Goal: Task Accomplishment & Management: Manage account settings

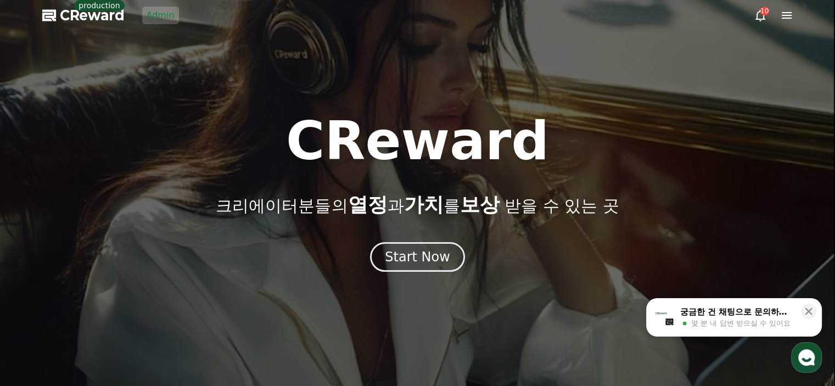
click at [467, 259] on div "Start Now" at bounding box center [417, 257] width 835 height 30
click at [787, 18] on icon at bounding box center [787, 15] width 10 height 7
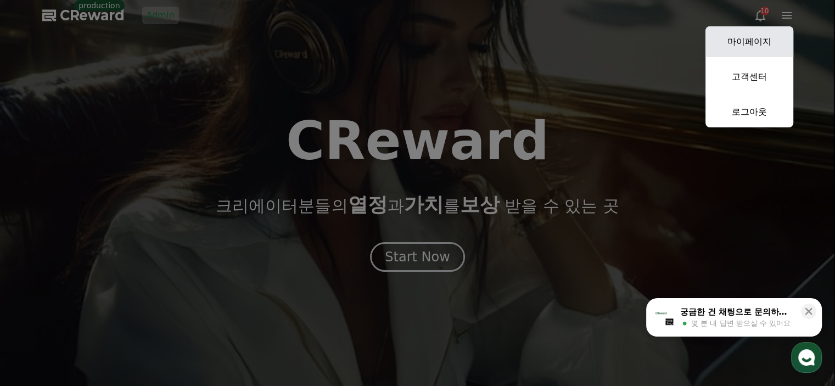
click at [782, 37] on link "마이페이지" at bounding box center [750, 41] width 88 height 31
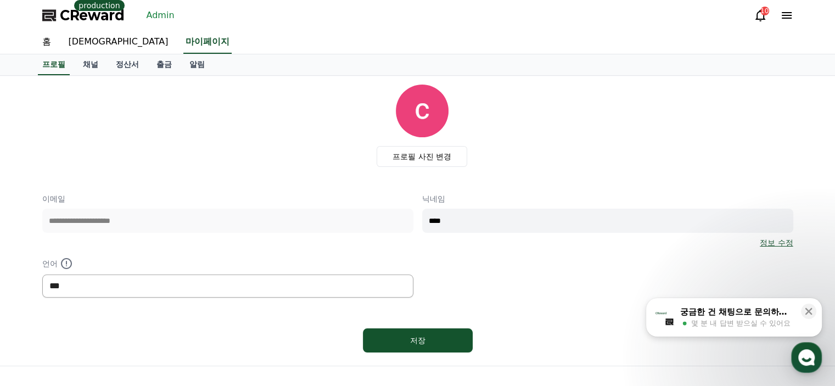
click at [163, 279] on select "*** ******* ***" at bounding box center [227, 286] width 371 height 23
select select "**********"
click at [42, 275] on select "*** ******* ***" at bounding box center [227, 286] width 371 height 23
click at [90, 66] on link "채널" at bounding box center [90, 64] width 33 height 21
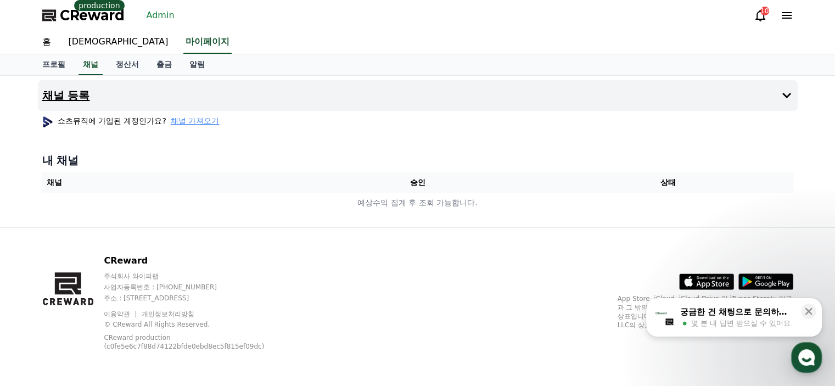
click at [213, 98] on button "채널 등록" at bounding box center [418, 95] width 760 height 31
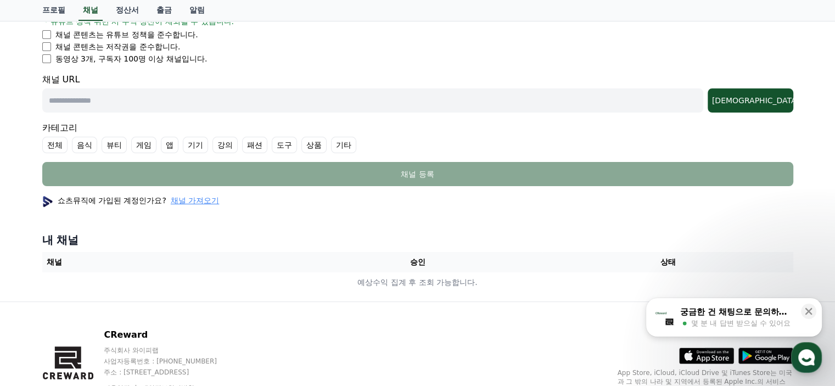
scroll to position [220, 0]
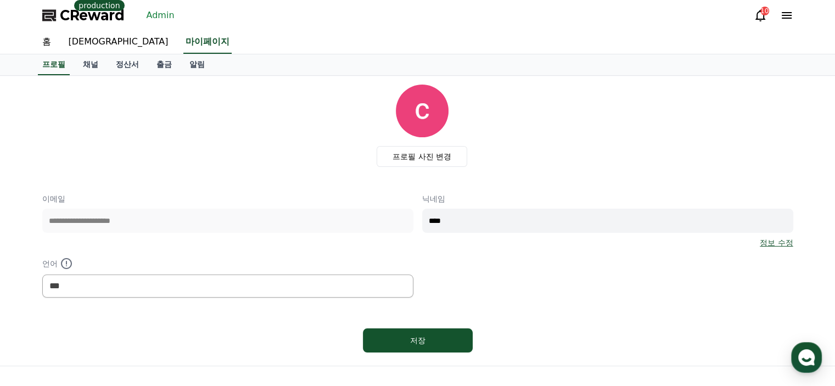
click at [785, 15] on icon at bounding box center [787, 15] width 10 height 7
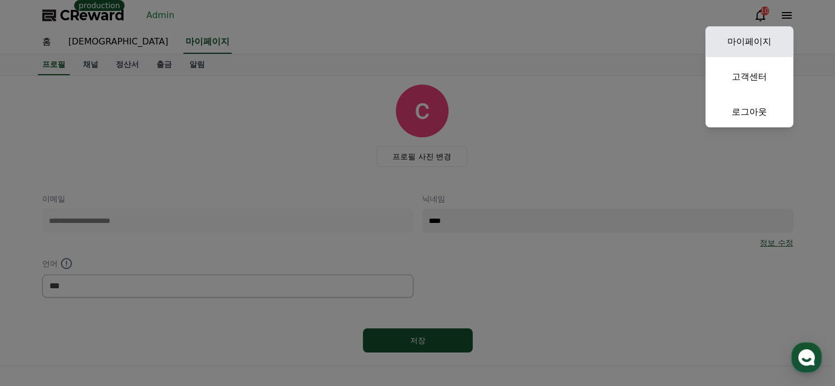
click at [731, 40] on link "마이페이지" at bounding box center [750, 41] width 88 height 31
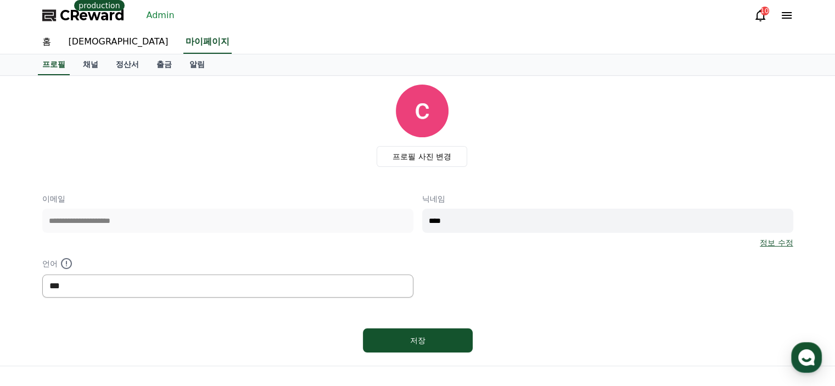
click at [212, 286] on select "*** ******* ***" at bounding box center [227, 286] width 371 height 23
select select "**********"
click at [42, 275] on select "*** ******* ***" at bounding box center [227, 286] width 371 height 23
click at [435, 335] on div "저장" at bounding box center [418, 340] width 66 height 11
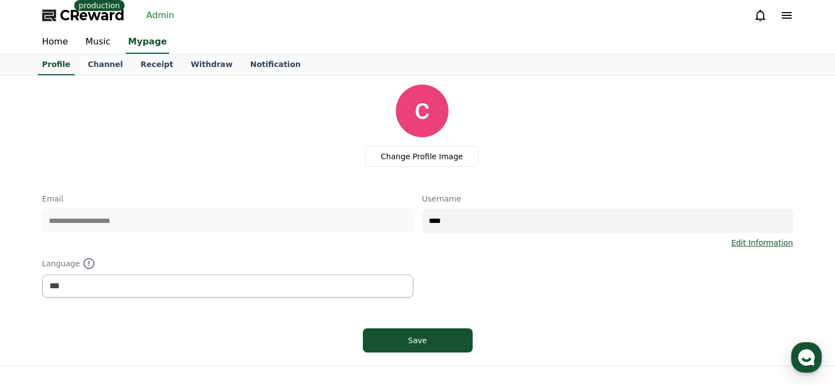
select select "**********"
click at [103, 66] on link "Channel" at bounding box center [105, 64] width 53 height 21
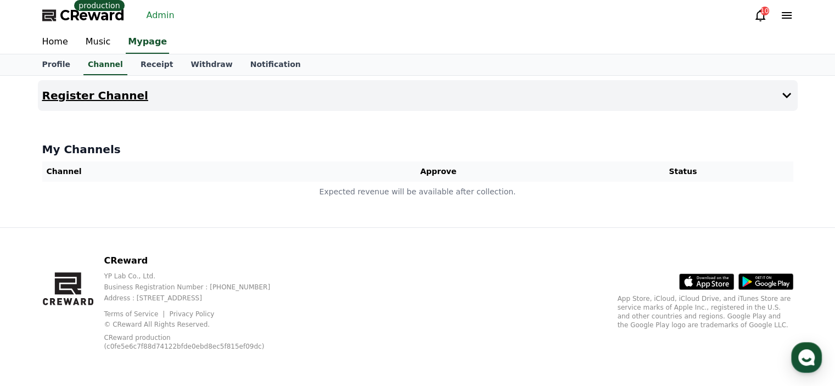
click at [101, 84] on button "Register Channel" at bounding box center [418, 95] width 760 height 31
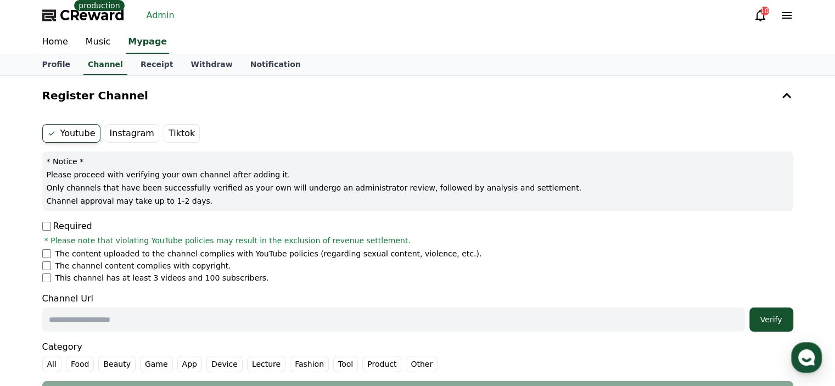
click at [792, 15] on icon at bounding box center [786, 15] width 13 height 13
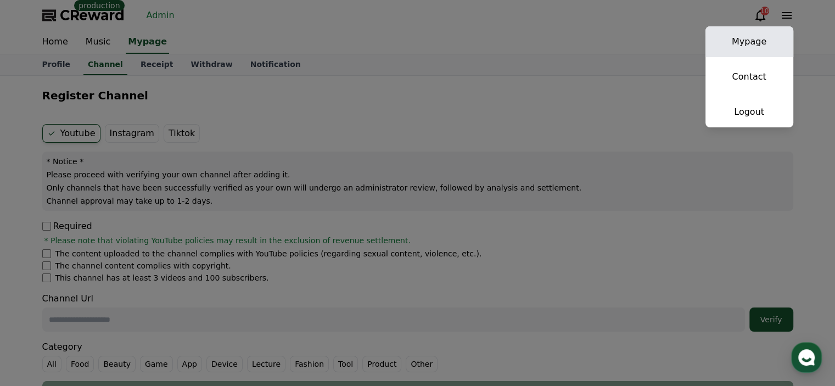
click at [751, 48] on link "Mypage" at bounding box center [750, 41] width 88 height 31
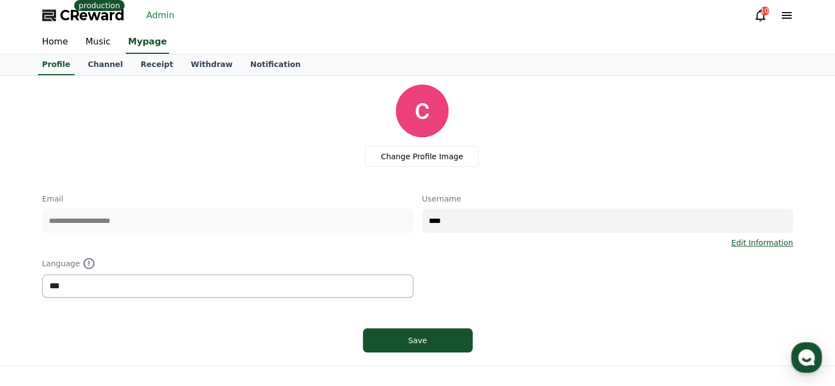
click at [214, 276] on select "*** ******* ***" at bounding box center [227, 286] width 371 height 23
select select "**********"
click at [42, 275] on select "*** ******* ***" at bounding box center [227, 286] width 371 height 23
click at [425, 324] on div "Save" at bounding box center [417, 340] width 751 height 33
click at [424, 339] on div "Save" at bounding box center [418, 340] width 66 height 11
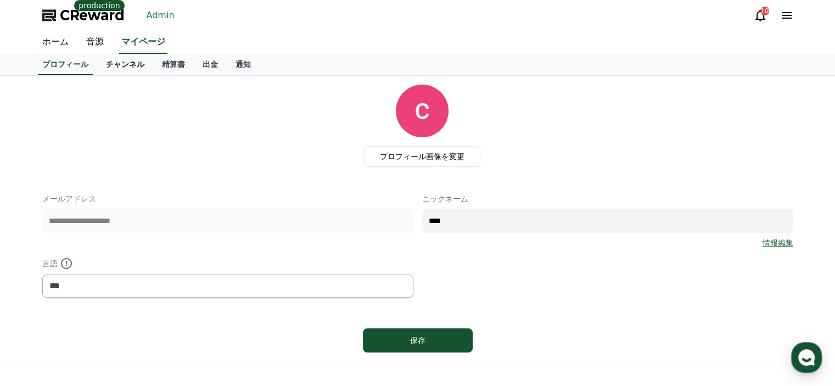
click at [136, 70] on link "チャンネル" at bounding box center [125, 64] width 56 height 21
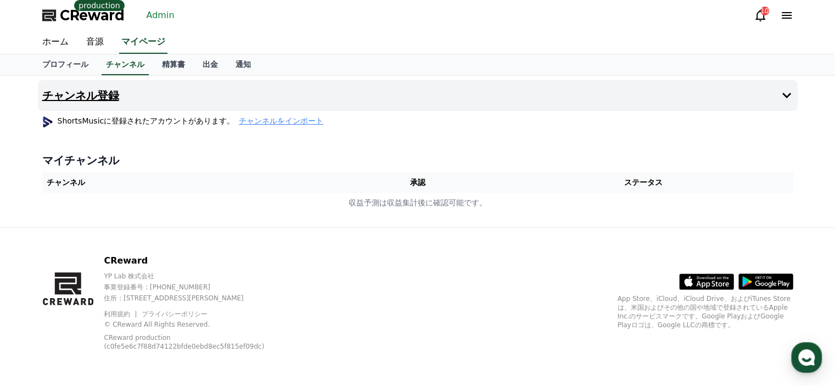
click at [147, 98] on button "チャンネル登録" at bounding box center [418, 95] width 760 height 31
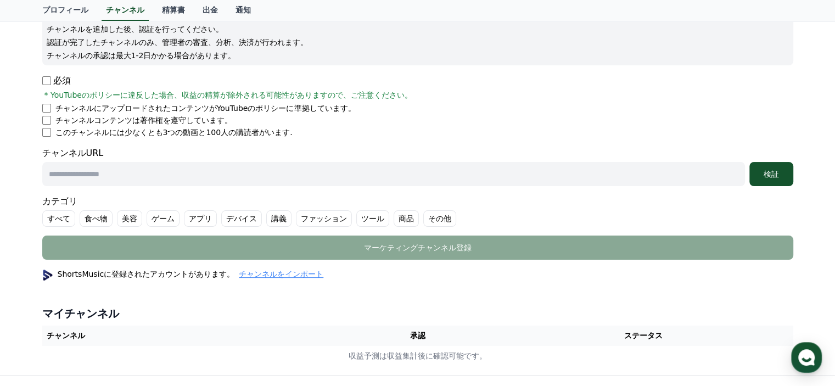
scroll to position [165, 0]
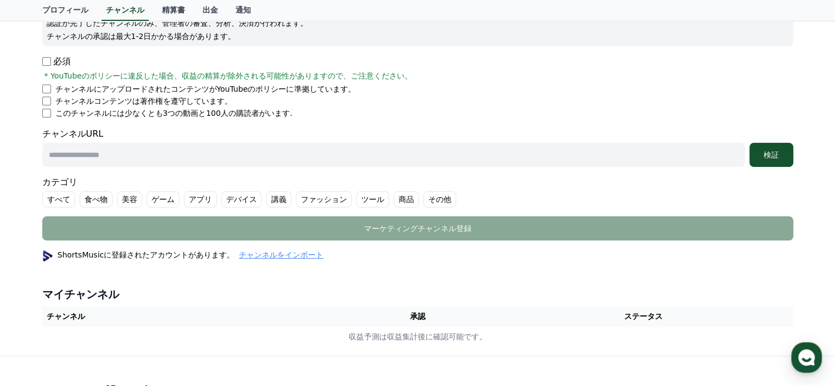
click at [469, 267] on div "チャンネル登録 Youtube Instagram Tiktok * 注意 * チャンネルを追加した後、認証を行ってください。 認証が完了したチャンネルのみ、…" at bounding box center [417, 133] width 769 height 445
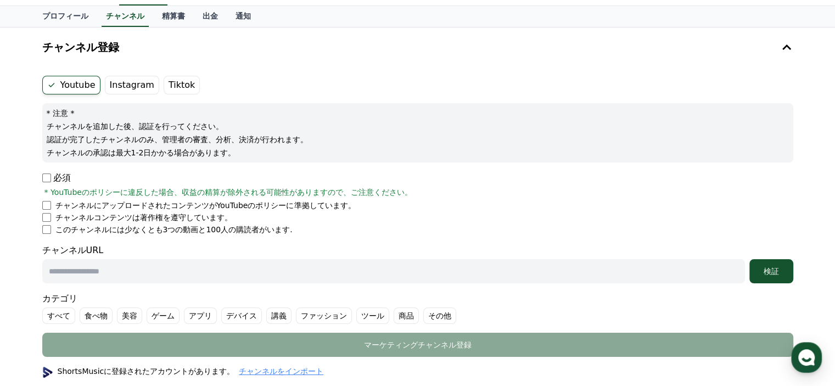
scroll to position [0, 0]
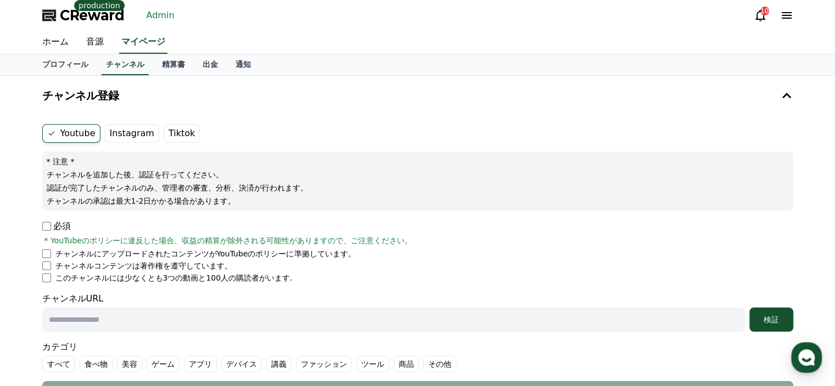
click at [788, 23] on div "10" at bounding box center [774, 16] width 40 height 18
click at [788, 18] on icon at bounding box center [787, 15] width 10 height 7
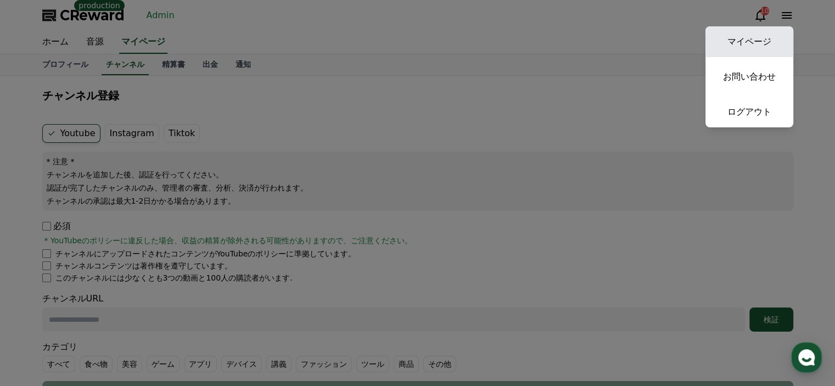
click at [773, 47] on link "マイページ" at bounding box center [750, 41] width 88 height 31
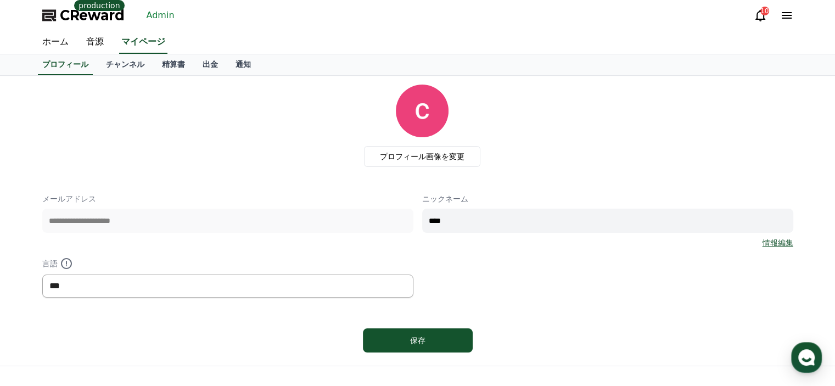
click at [298, 278] on select "*** ******* ***" at bounding box center [227, 286] width 371 height 23
select select "**********"
click at [42, 275] on select "*** ******* ***" at bounding box center [227, 286] width 371 height 23
click at [384, 347] on button "保存" at bounding box center [418, 340] width 110 height 24
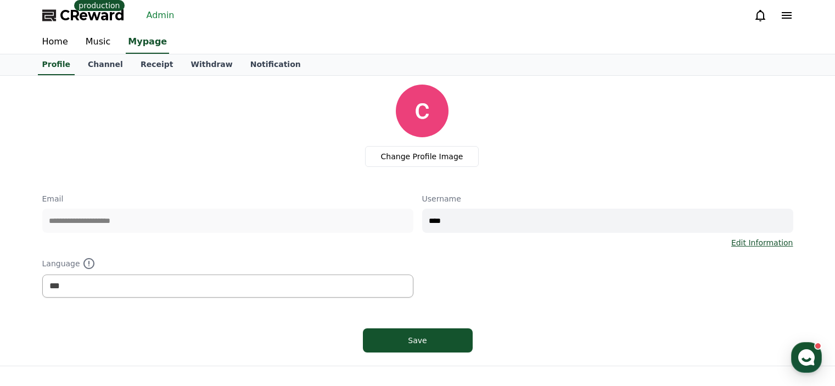
select select "**********"
click at [103, 68] on link "Channel" at bounding box center [105, 64] width 53 height 21
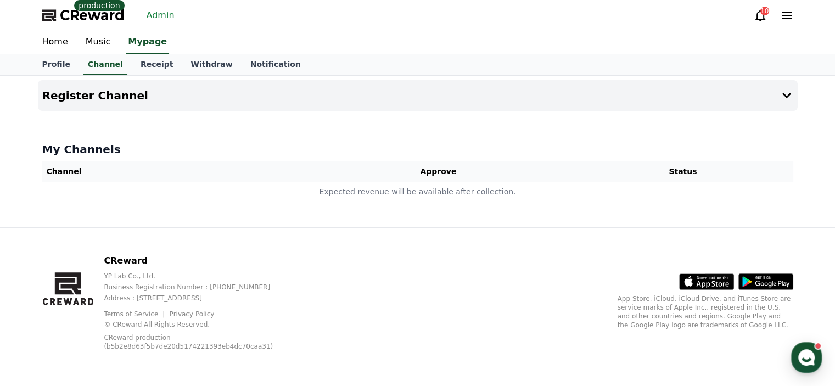
click at [163, 24] on div "CReward production Admin 10" at bounding box center [417, 15] width 769 height 31
click at [164, 17] on link "Admin" at bounding box center [160, 16] width 37 height 18
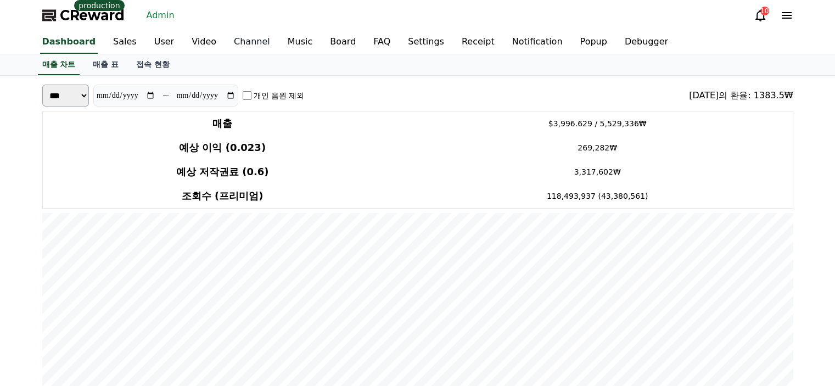
click at [244, 41] on link "Channel" at bounding box center [252, 42] width 54 height 23
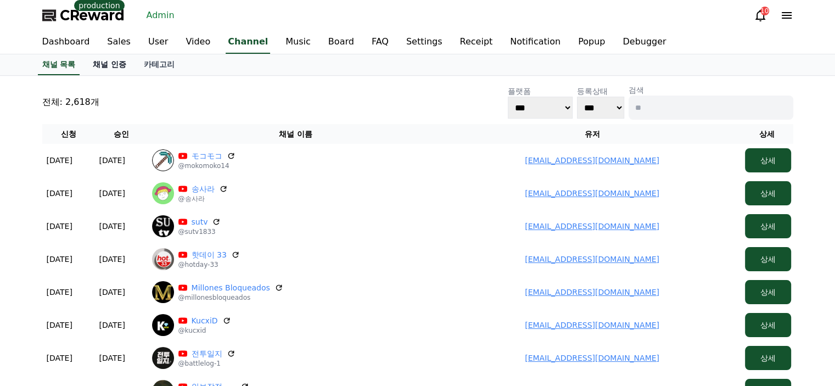
click at [114, 64] on link "채널 인증" at bounding box center [109, 64] width 51 height 21
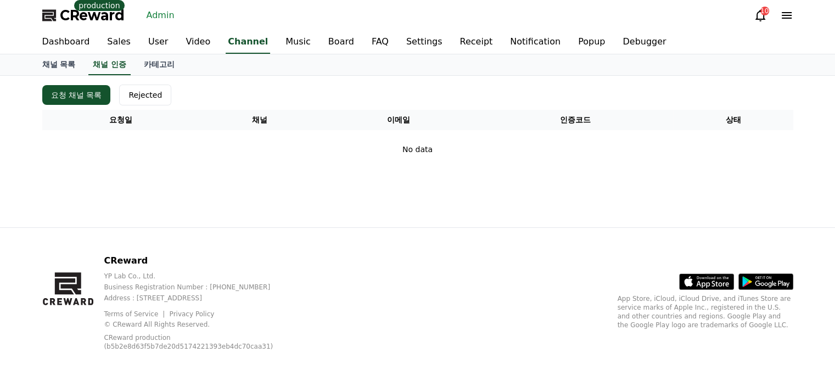
click at [193, 82] on div "요청 채널 목록 Rejected 요청일 채널 이메일 인증코드 상태 No data" at bounding box center [418, 126] width 760 height 93
click at [66, 64] on link "채널 목록" at bounding box center [58, 64] width 51 height 21
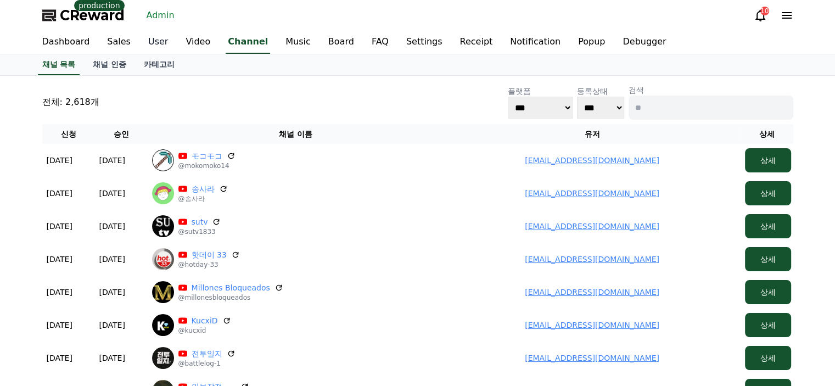
click at [148, 44] on link "User" at bounding box center [157, 42] width 37 height 23
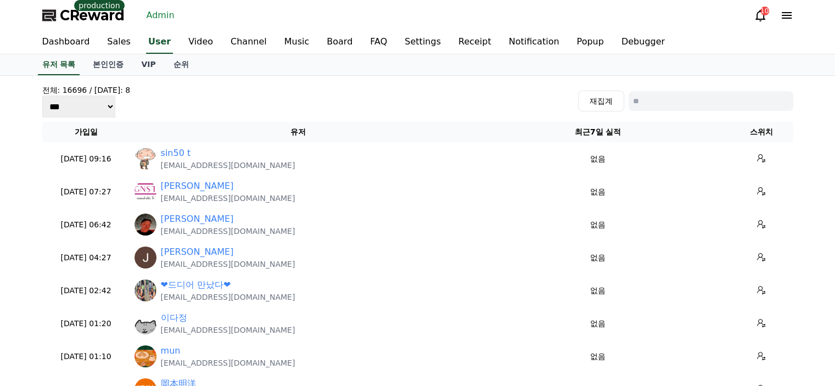
click at [199, 99] on div "전체: 16696 / 오늘: 8 *** *** *** 재집계" at bounding box center [417, 101] width 751 height 33
click at [190, 39] on link "Video" at bounding box center [201, 42] width 42 height 23
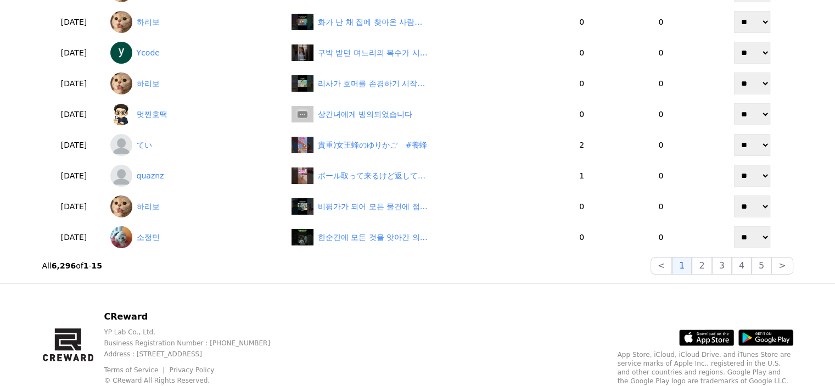
scroll to position [384, 0]
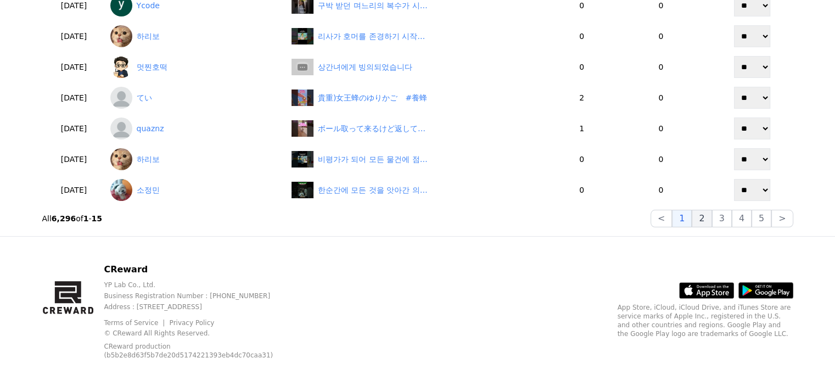
click at [712, 221] on button "2" at bounding box center [722, 219] width 20 height 18
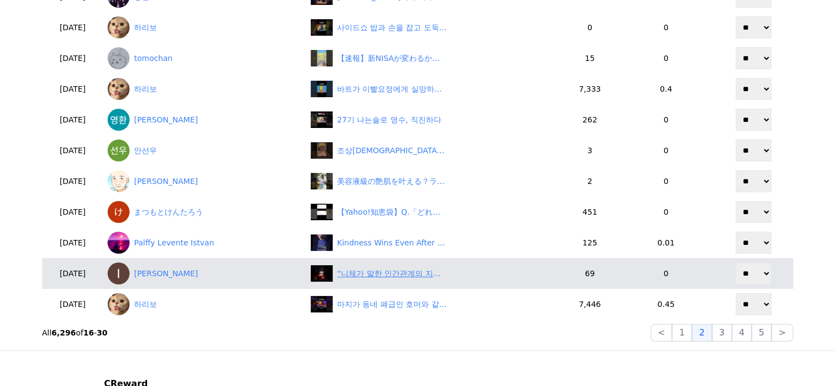
scroll to position [329, 0]
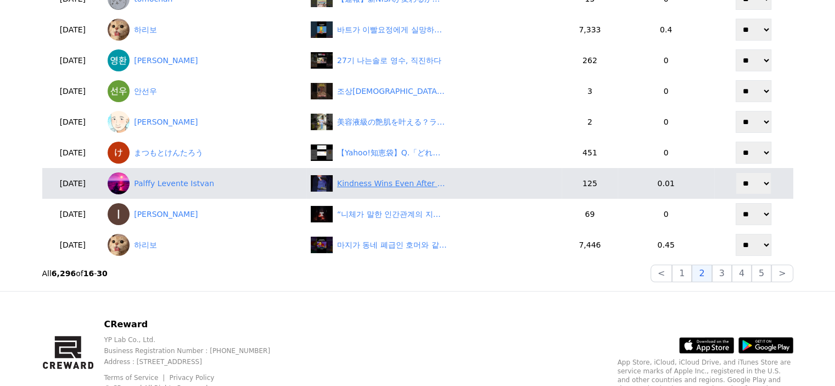
click at [421, 189] on div "Kindness Wins Even After a Big Betrayal! #shorts" at bounding box center [434, 183] width 247 height 16
click at [374, 183] on div "Kindness Wins Even After a Big Betrayal! #shorts" at bounding box center [392, 184] width 110 height 12
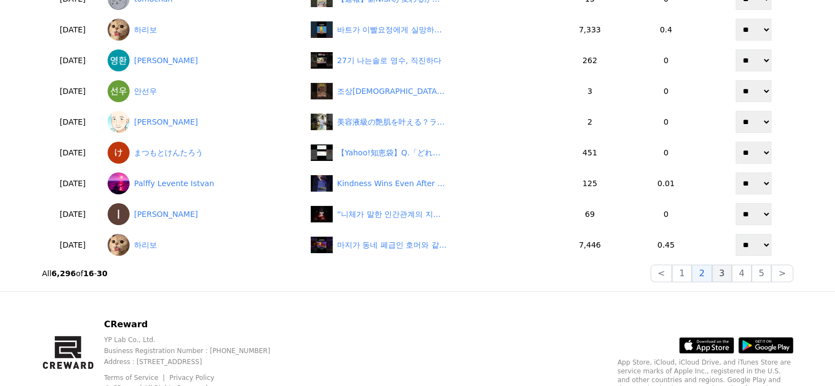
click at [752, 276] on button "3" at bounding box center [762, 274] width 20 height 18
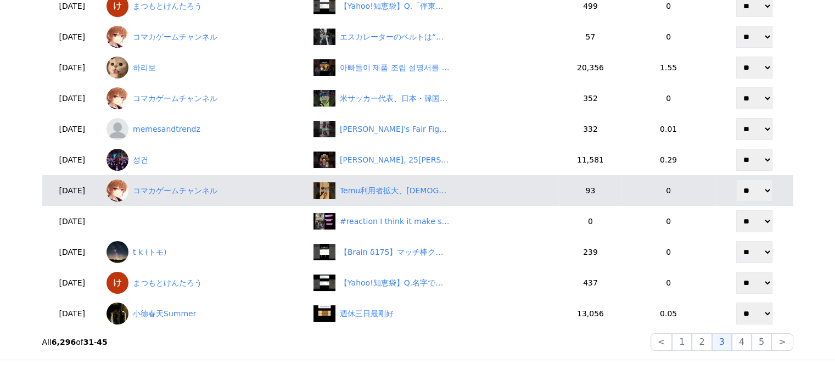
scroll to position [275, 0]
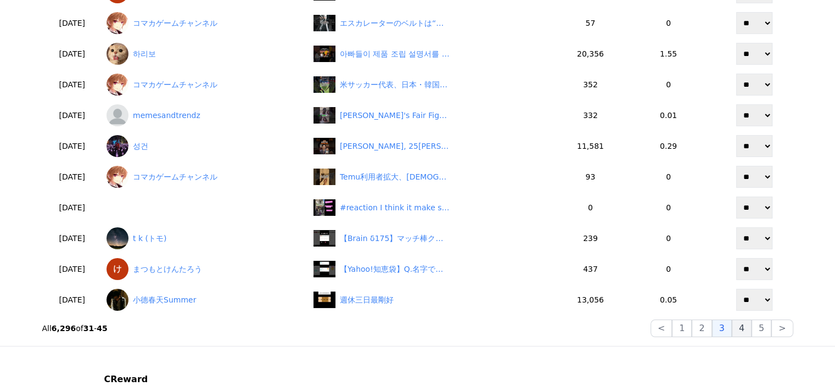
click at [743, 330] on button "4" at bounding box center [742, 329] width 20 height 18
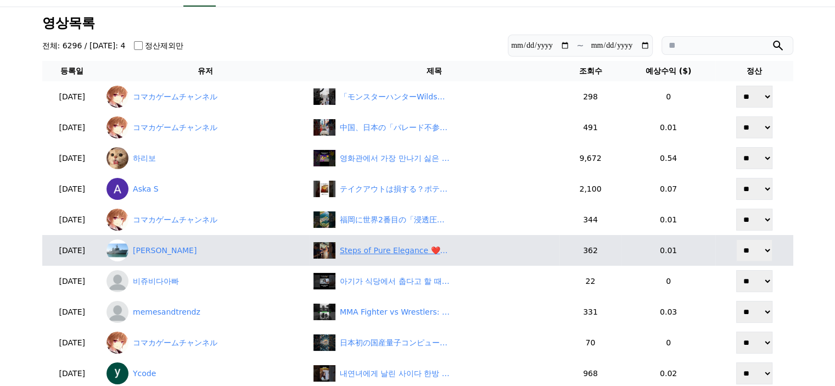
scroll to position [110, 0]
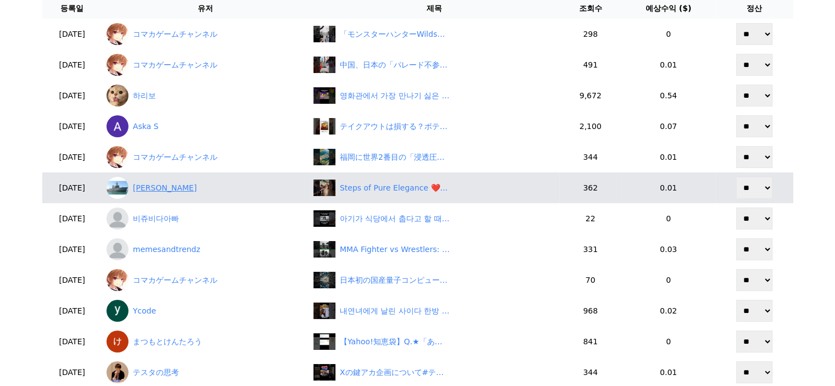
click at [213, 191] on link "kamruzzaman Parves" at bounding box center [206, 188] width 198 height 22
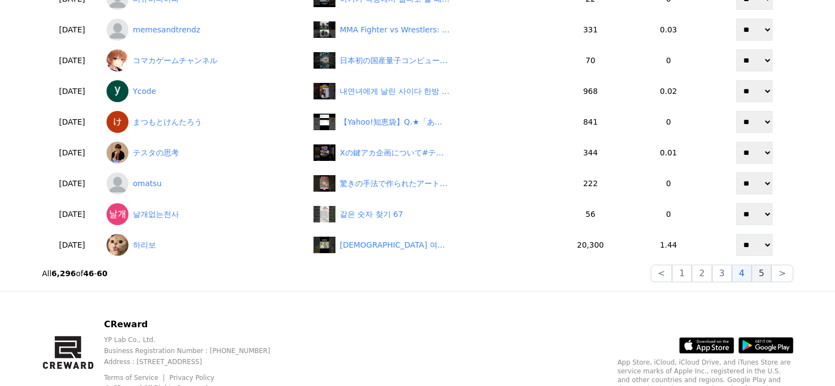
click at [766, 279] on button "5" at bounding box center [762, 274] width 20 height 18
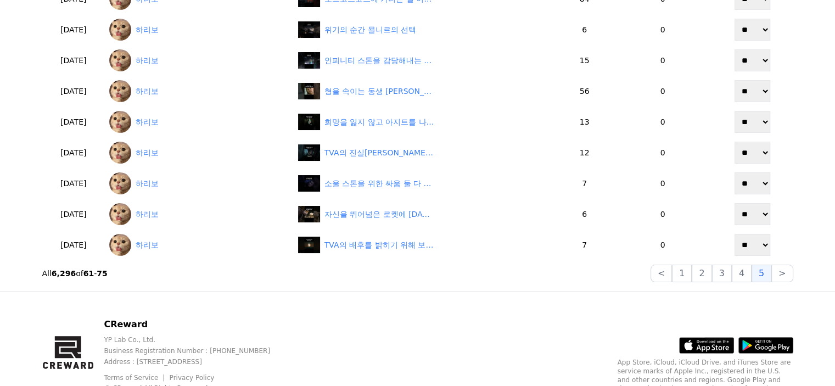
click at [438, 299] on div "CReward YP Lab Co., Ltd. Business Registration Number : 655-81-03655 Address : …" at bounding box center [417, 371] width 769 height 158
click at [785, 278] on button ">" at bounding box center [781, 274] width 21 height 18
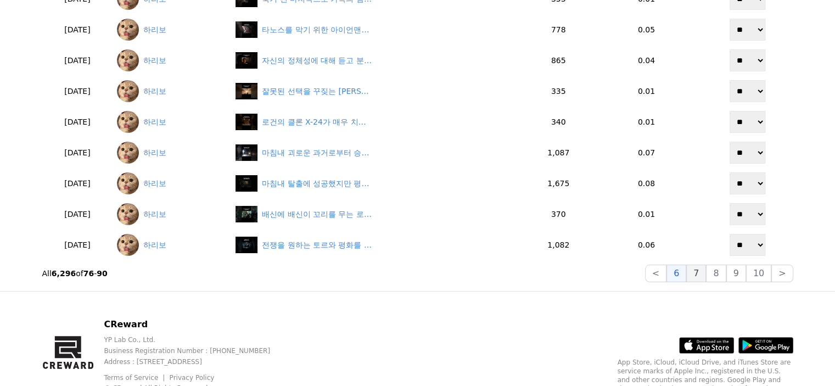
click at [706, 275] on button "7" at bounding box center [716, 274] width 20 height 18
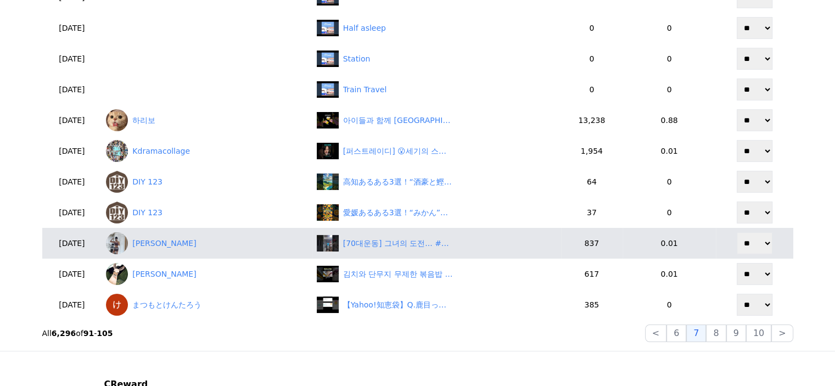
scroll to position [275, 0]
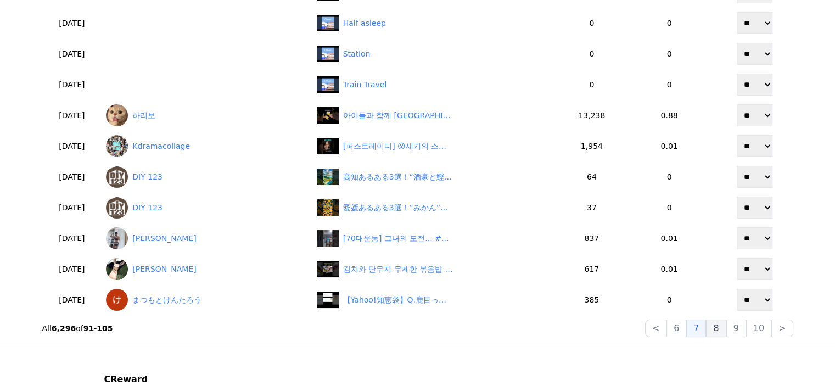
click at [746, 327] on button "8" at bounding box center [758, 329] width 25 height 18
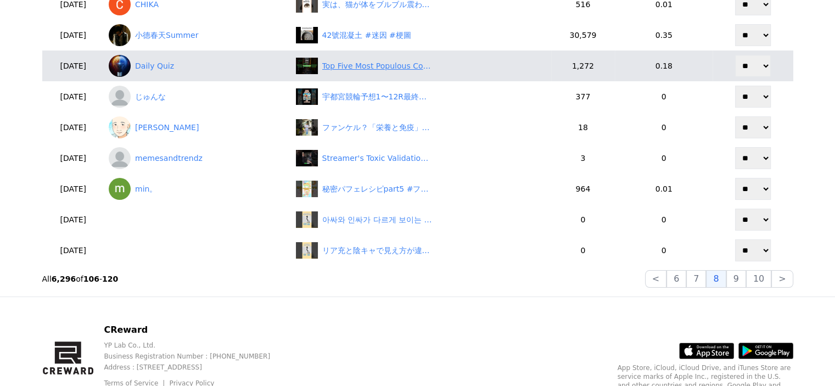
scroll to position [329, 0]
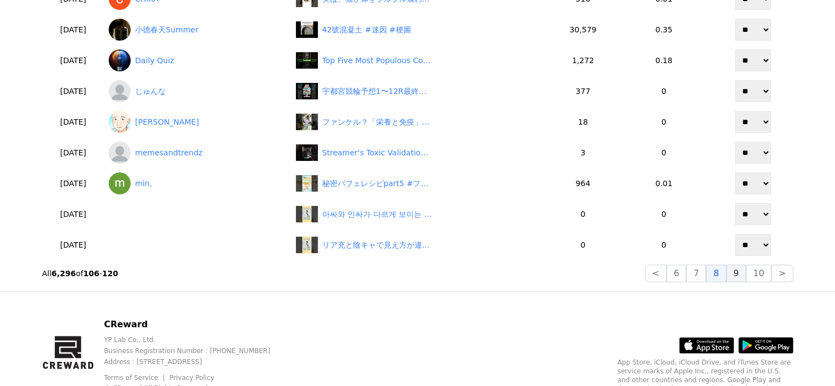
click at [740, 277] on button "9" at bounding box center [736, 274] width 20 height 18
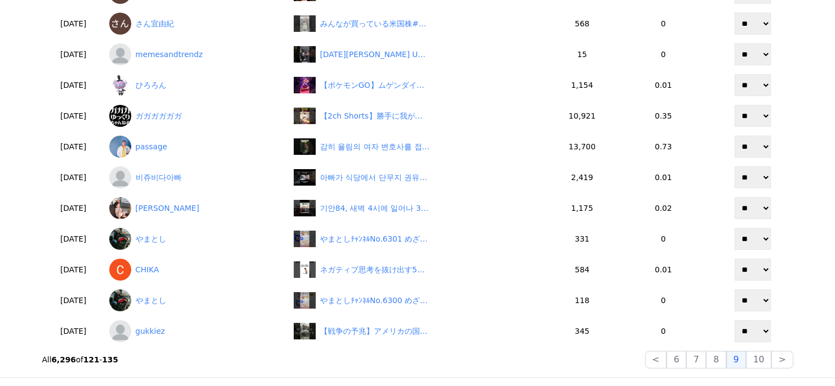
scroll to position [220, 0]
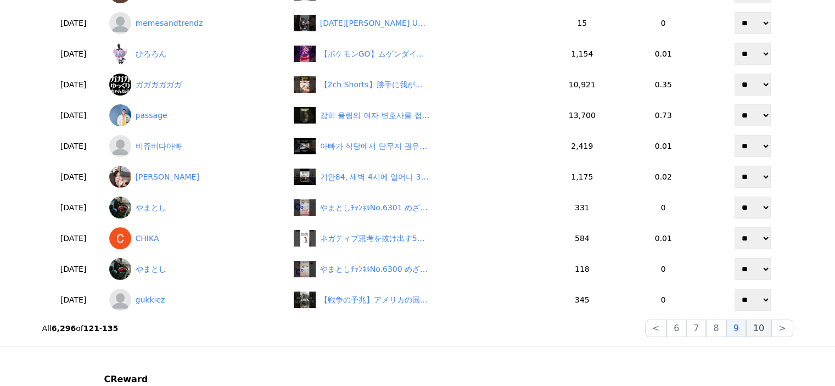
click at [758, 320] on button "10" at bounding box center [758, 329] width 25 height 18
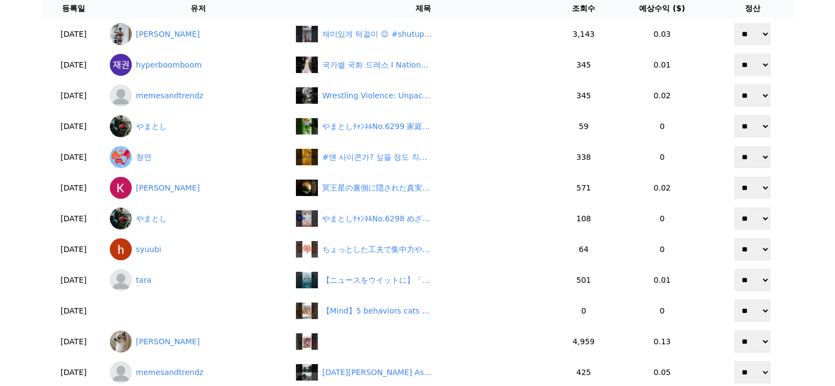
scroll to position [165, 0]
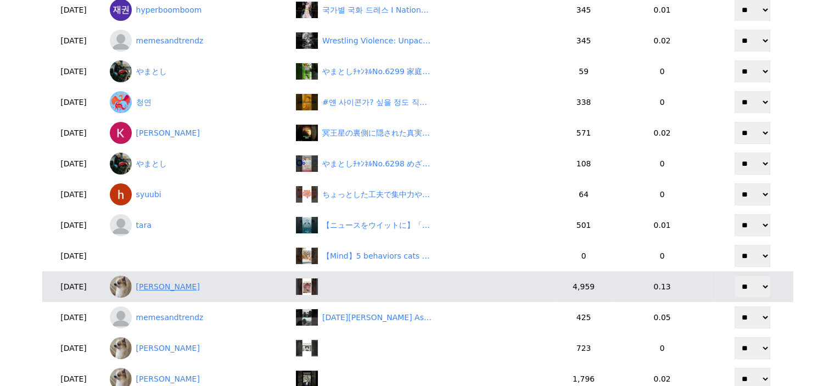
click at [201, 285] on link "Adrián Navarro Martínez" at bounding box center [198, 287] width 177 height 22
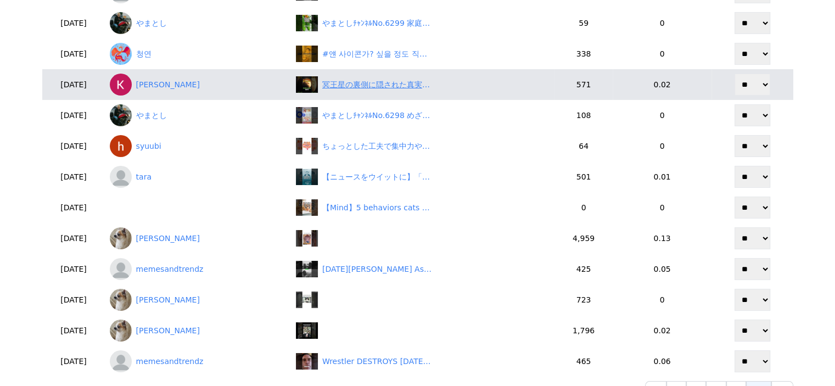
scroll to position [275, 0]
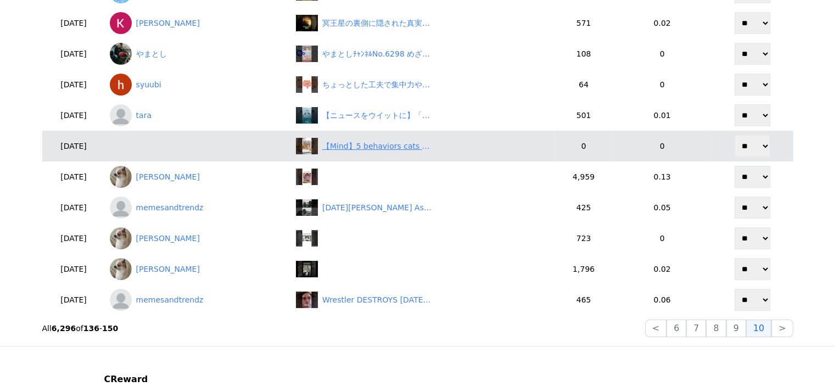
click at [410, 153] on div "【Mind】5 behaviors cats show when they feel lonely #shorts" at bounding box center [423, 146] width 255 height 16
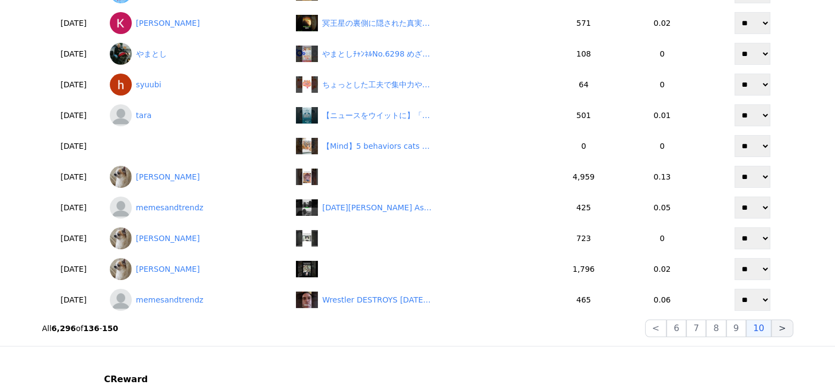
click at [778, 324] on button ">" at bounding box center [781, 329] width 21 height 18
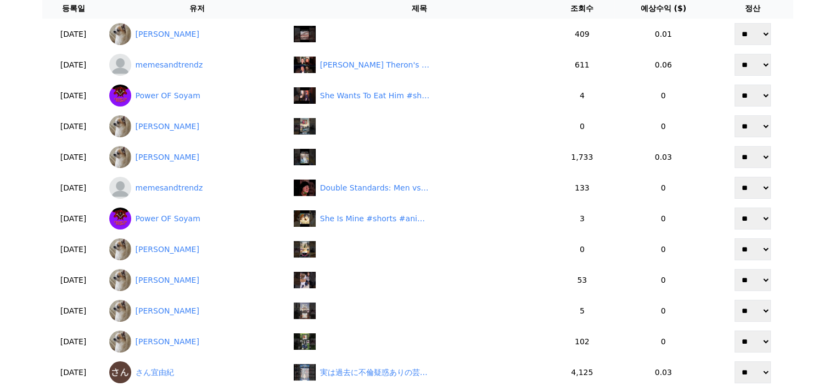
scroll to position [165, 0]
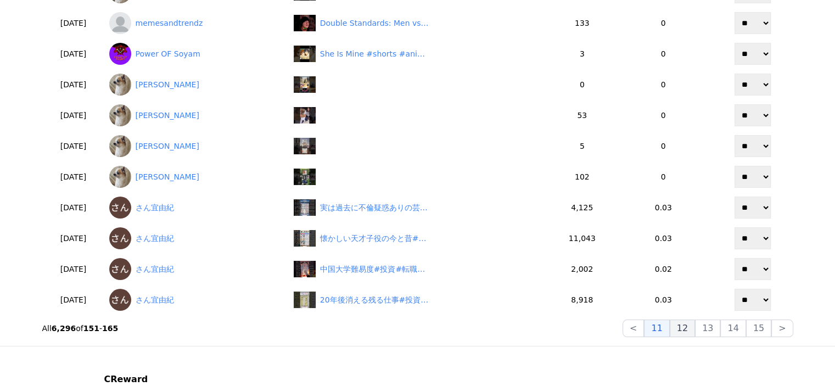
click at [695, 322] on button "12" at bounding box center [707, 329] width 25 height 18
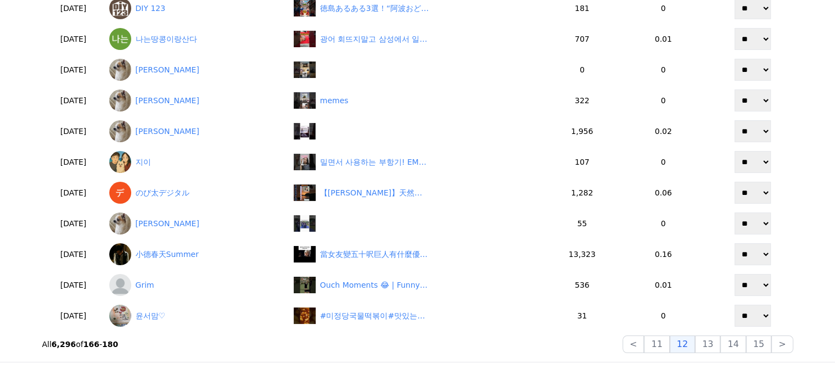
scroll to position [275, 0]
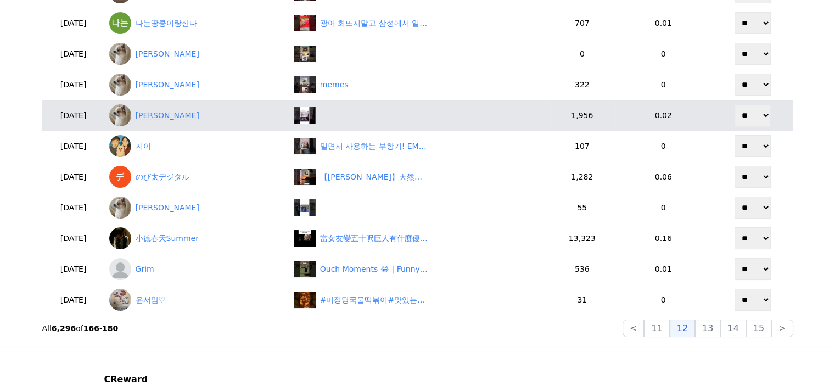
click at [177, 110] on link "Adrián Navarro Martínez" at bounding box center [197, 115] width 176 height 22
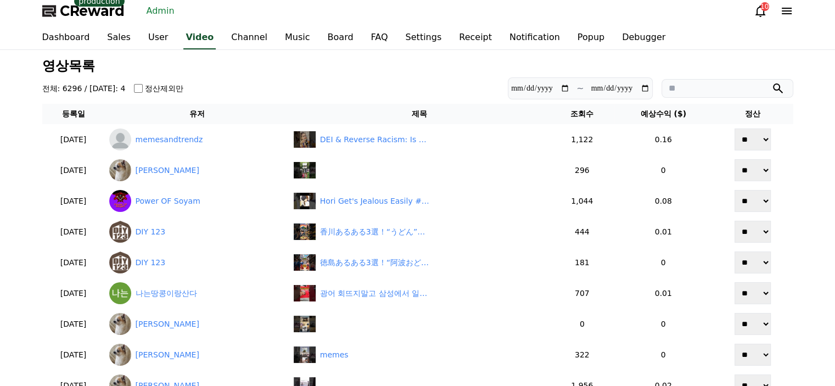
scroll to position [0, 0]
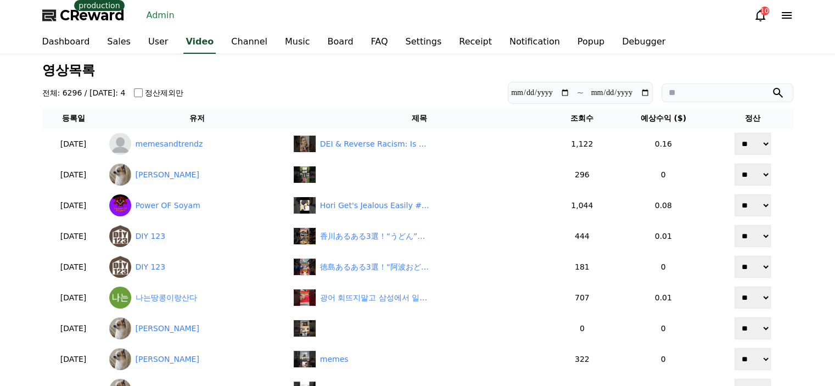
click at [99, 19] on span "CReward" at bounding box center [92, 16] width 65 height 18
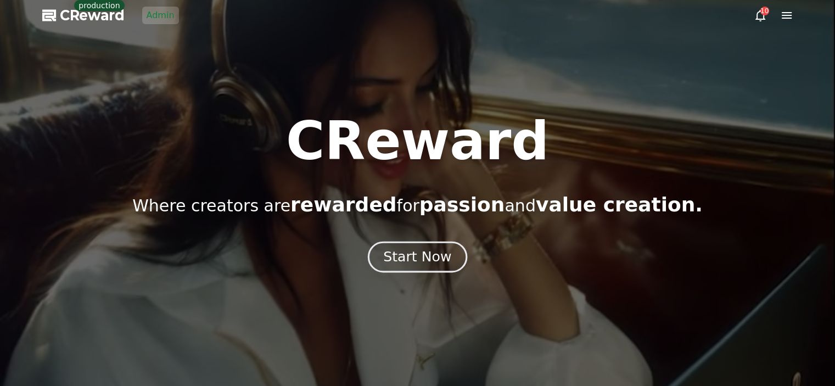
click at [417, 263] on div "Start Now" at bounding box center [417, 257] width 68 height 19
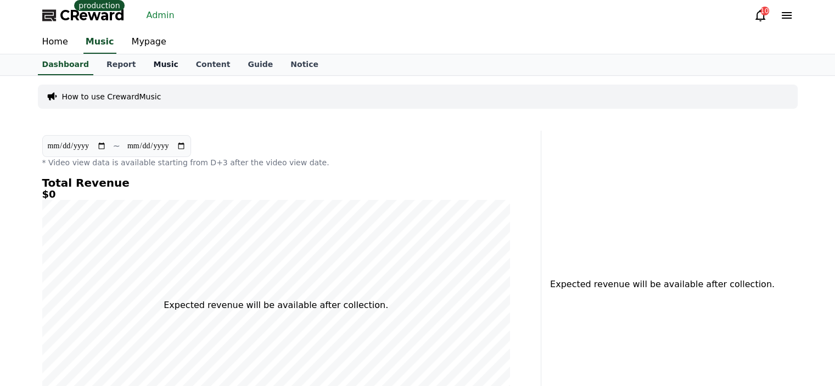
click at [144, 64] on link "Music" at bounding box center [165, 64] width 42 height 21
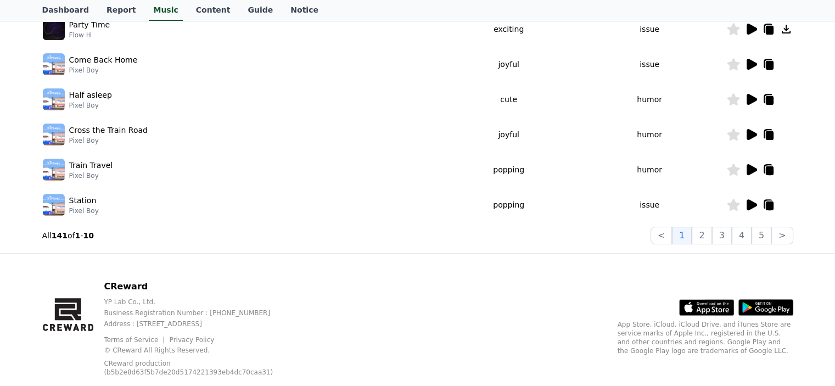
scroll to position [378, 0]
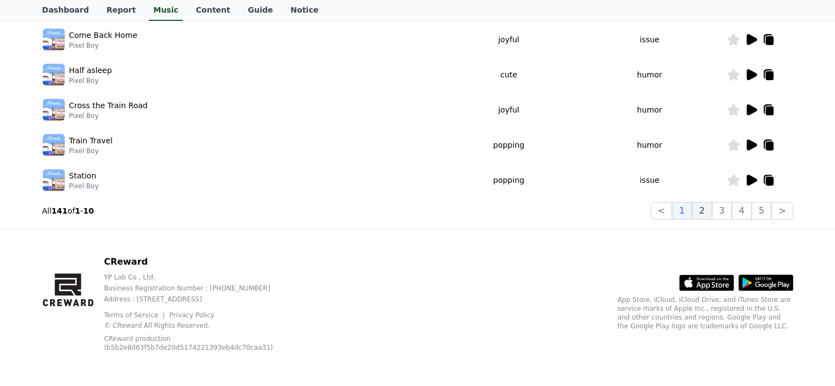
click at [712, 210] on button "2" at bounding box center [722, 211] width 20 height 18
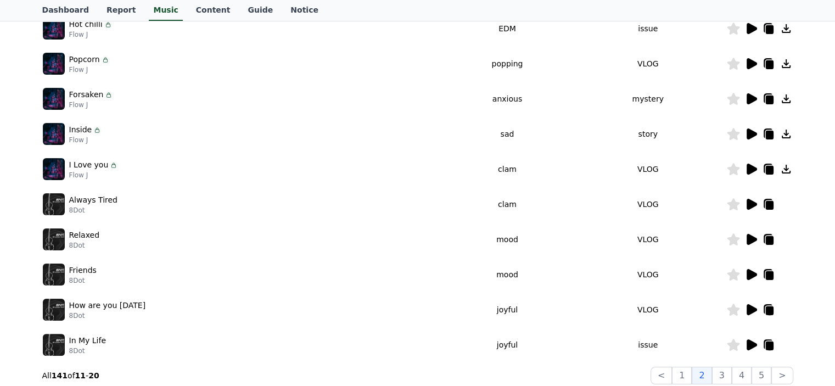
scroll to position [159, 0]
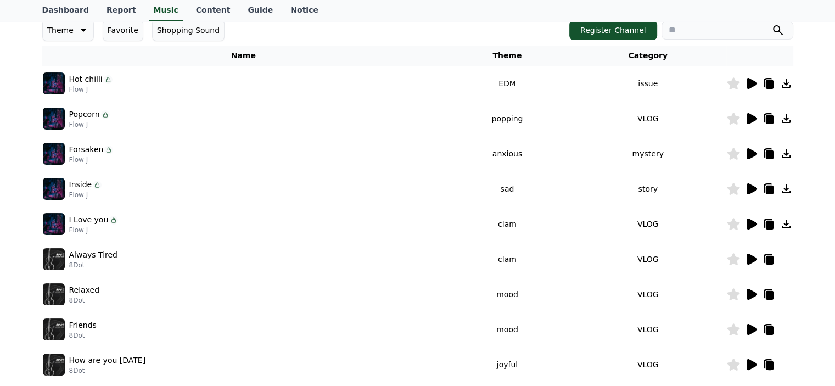
click at [755, 86] on icon at bounding box center [751, 83] width 13 height 13
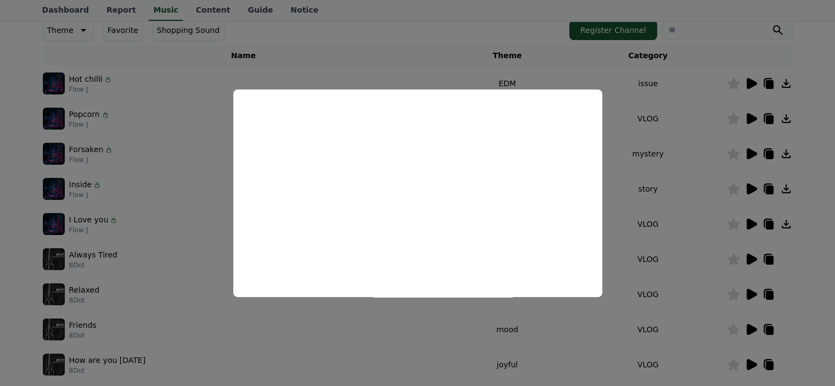
click at [298, 41] on button "close modal" at bounding box center [417, 193] width 835 height 386
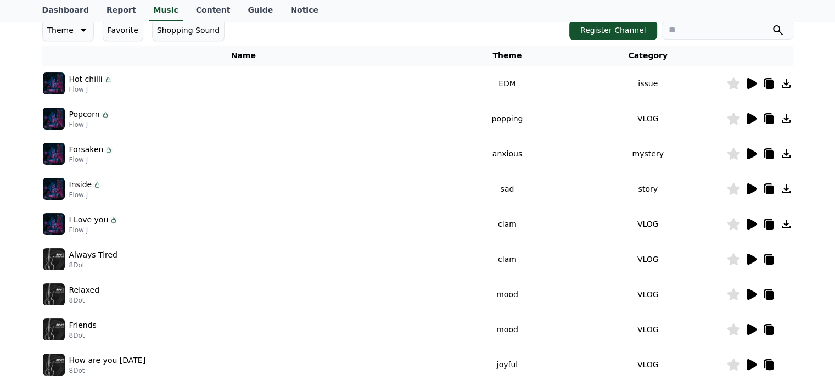
click at [378, 49] on th "Name" at bounding box center [243, 56] width 403 height 20
click at [285, 104] on td "Popcorn Flow J" at bounding box center [243, 118] width 403 height 35
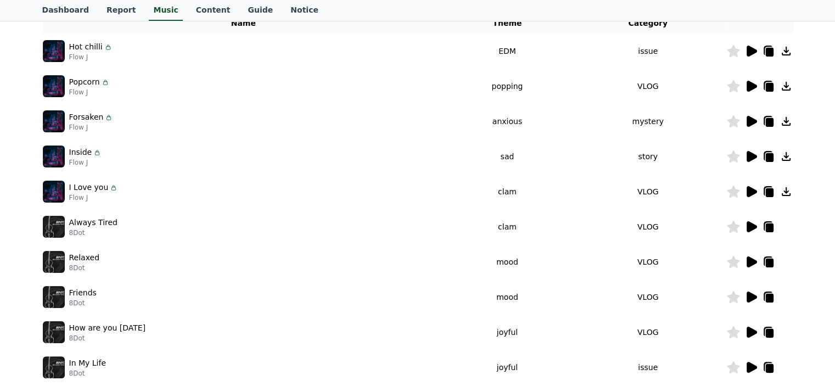
scroll to position [268, 0]
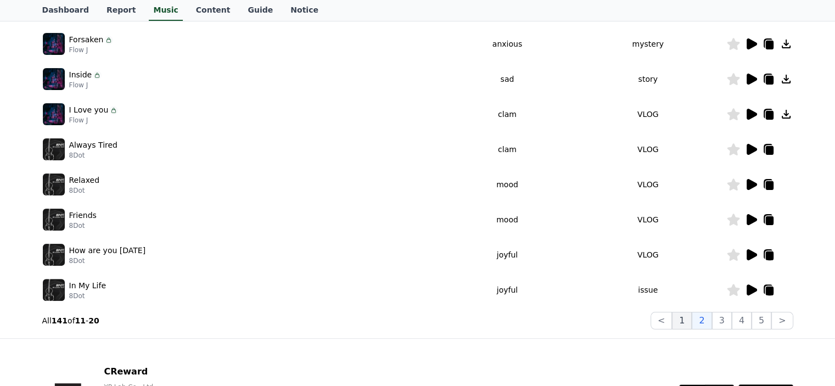
click at [681, 321] on button "1" at bounding box center [682, 321] width 20 height 18
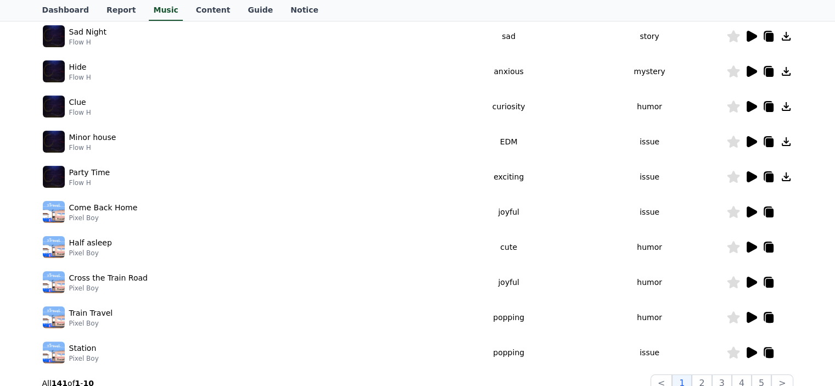
scroll to position [49, 0]
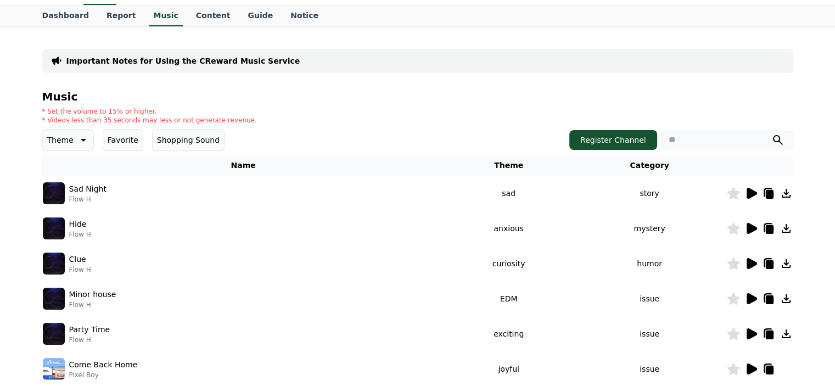
click at [231, 96] on h4 "Music" at bounding box center [417, 97] width 751 height 12
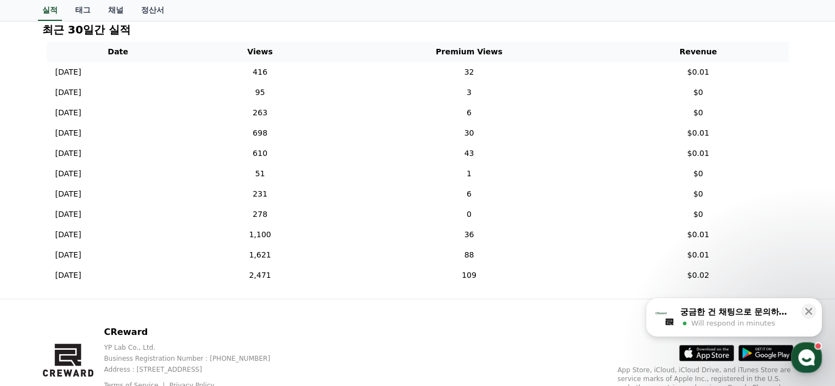
scroll to position [165, 0]
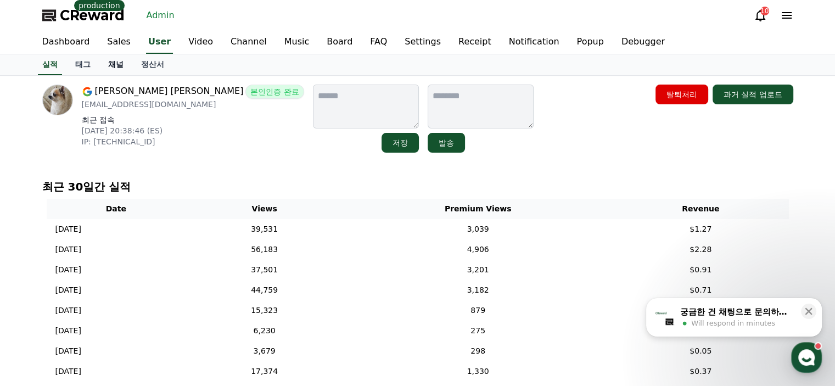
click at [105, 66] on link "채널" at bounding box center [115, 64] width 33 height 21
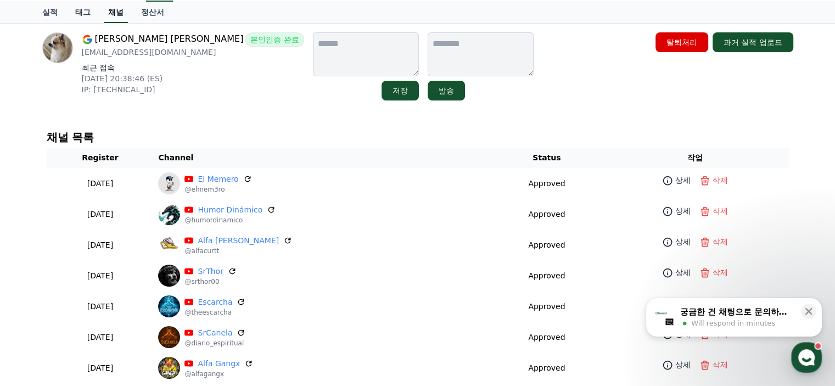
scroll to position [110, 0]
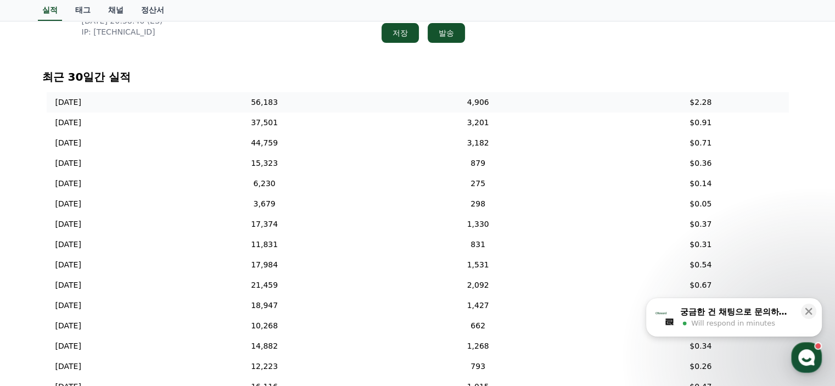
scroll to position [54, 0]
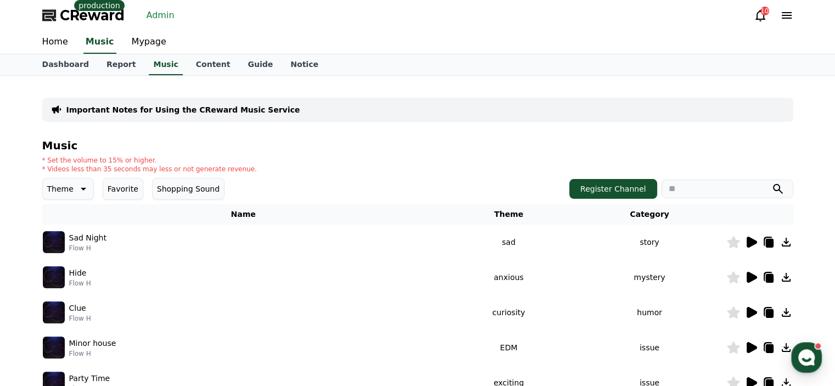
click at [162, 16] on link "Admin" at bounding box center [160, 16] width 37 height 18
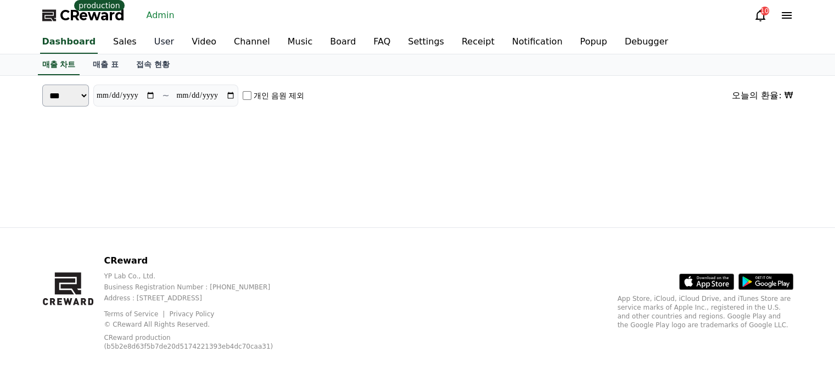
click at [160, 43] on link "User" at bounding box center [163, 42] width 37 height 23
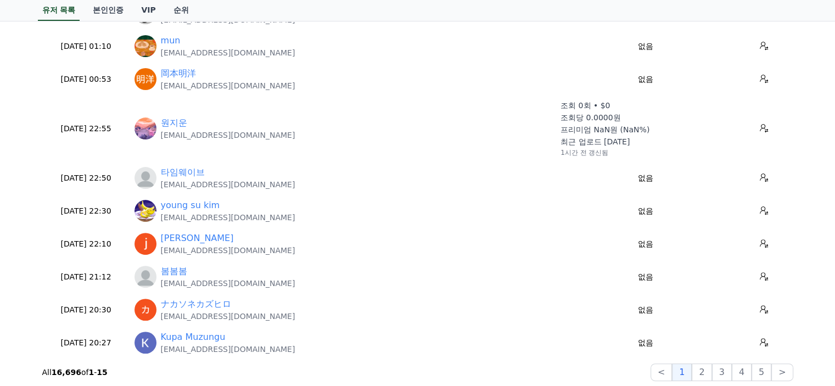
scroll to position [329, 0]
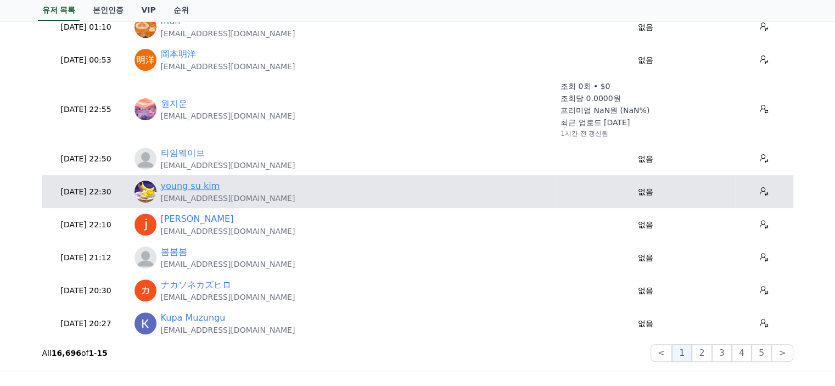
click at [201, 186] on link "young su kim" at bounding box center [190, 186] width 59 height 13
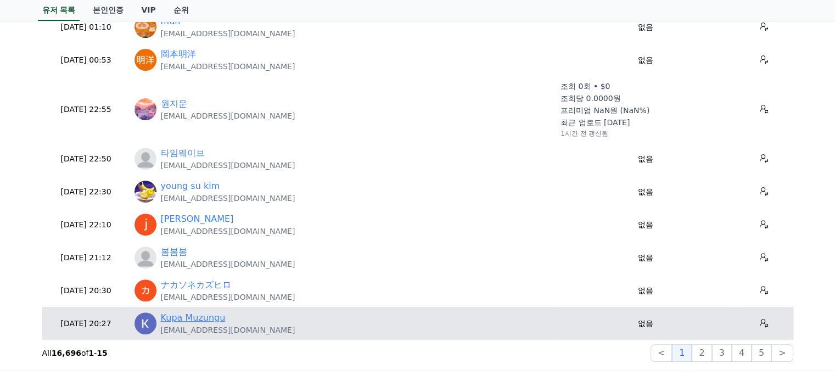
click at [217, 322] on link "Kupa Muzungu" at bounding box center [193, 317] width 65 height 13
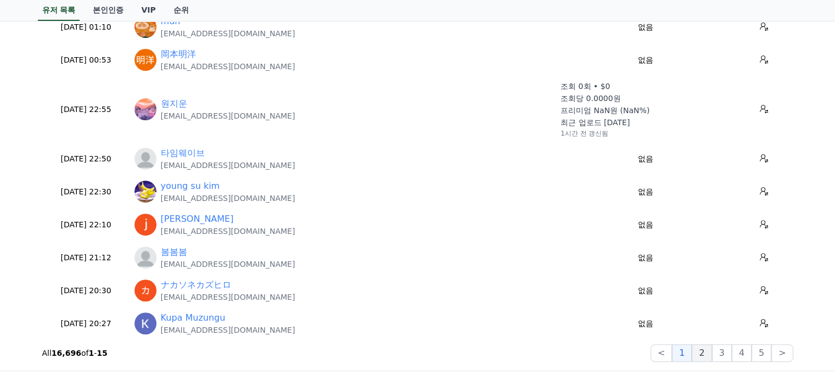
click at [712, 345] on button "2" at bounding box center [722, 353] width 20 height 18
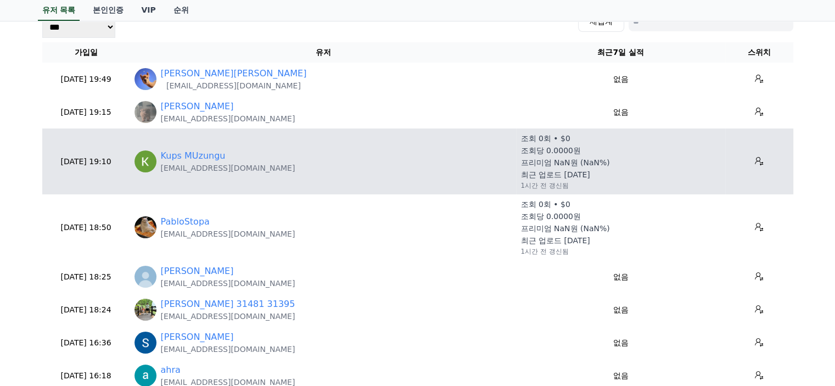
scroll to position [55, 0]
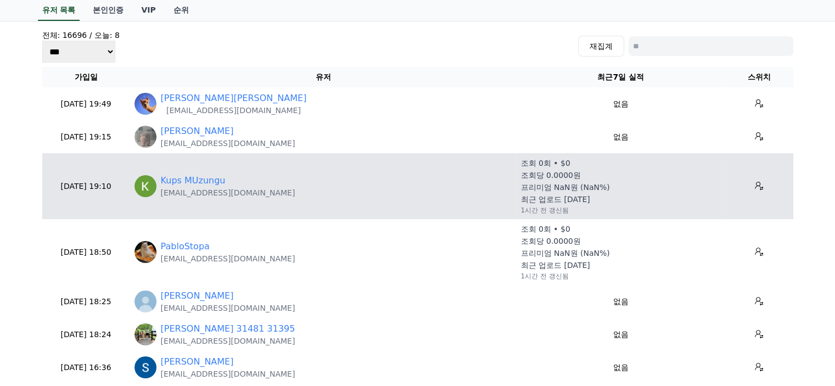
click at [217, 191] on p "kupsmuzungu@gmail.com" at bounding box center [228, 192] width 135 height 11
copy tr "kupsmuzungu@gmail.com"
click at [200, 181] on link "Kups MUzungu" at bounding box center [193, 180] width 65 height 13
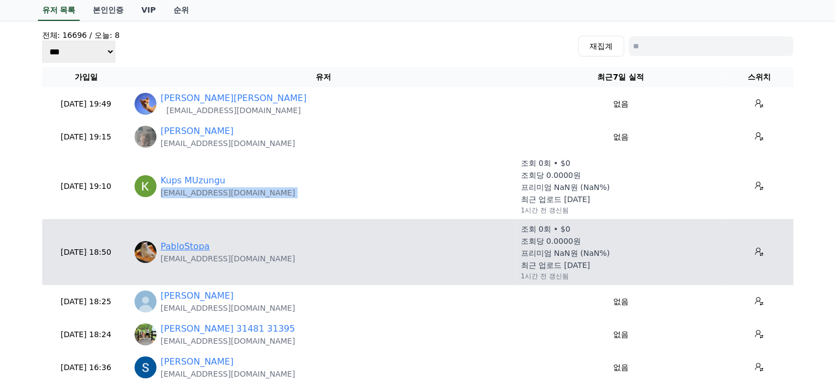
click at [197, 248] on link "PabloStopa" at bounding box center [185, 246] width 49 height 13
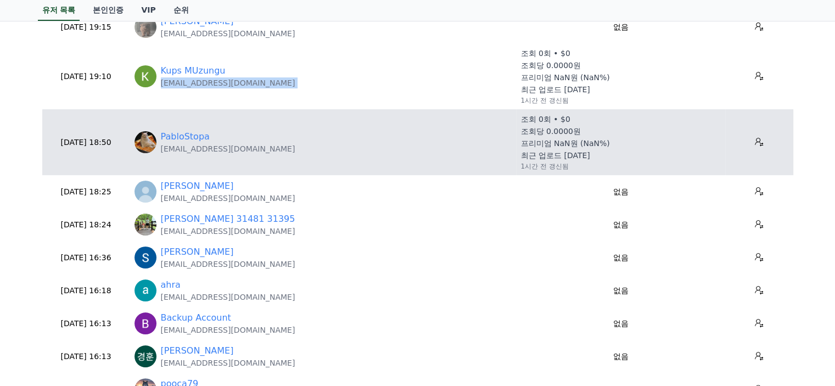
scroll to position [220, 0]
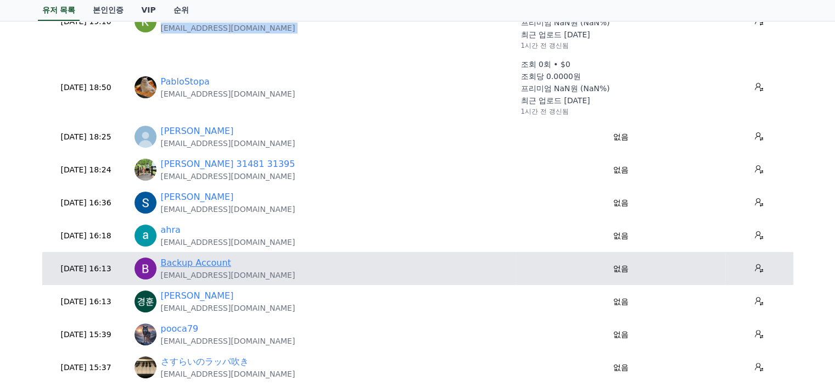
click at [186, 264] on link "Backup Account" at bounding box center [196, 262] width 70 height 13
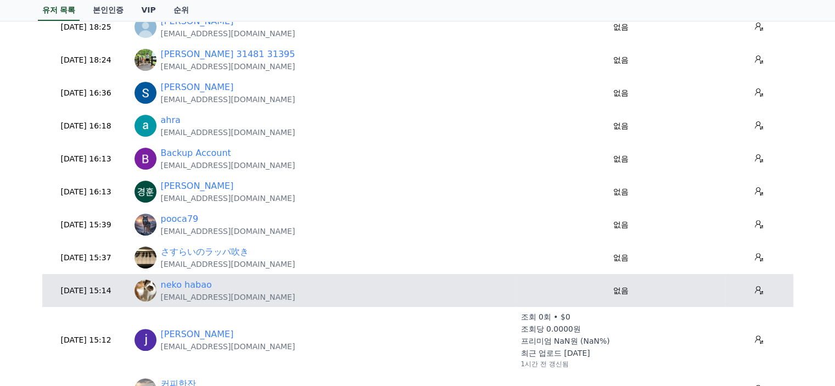
scroll to position [384, 0]
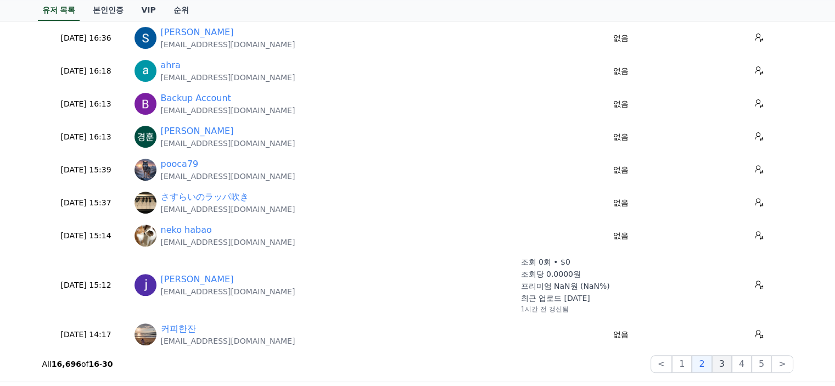
click at [752, 368] on button "3" at bounding box center [762, 364] width 20 height 18
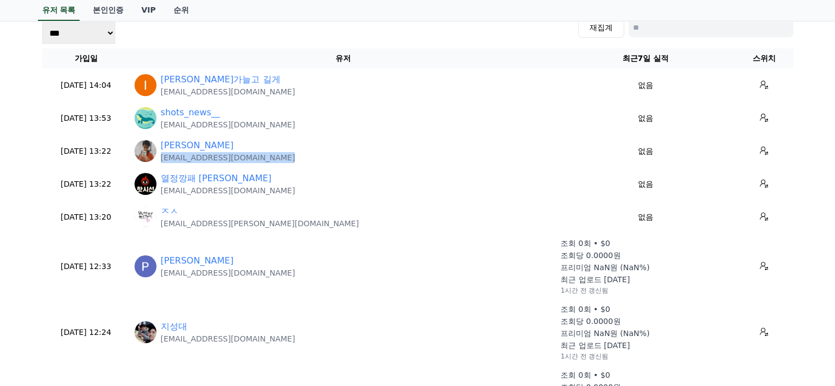
scroll to position [55, 0]
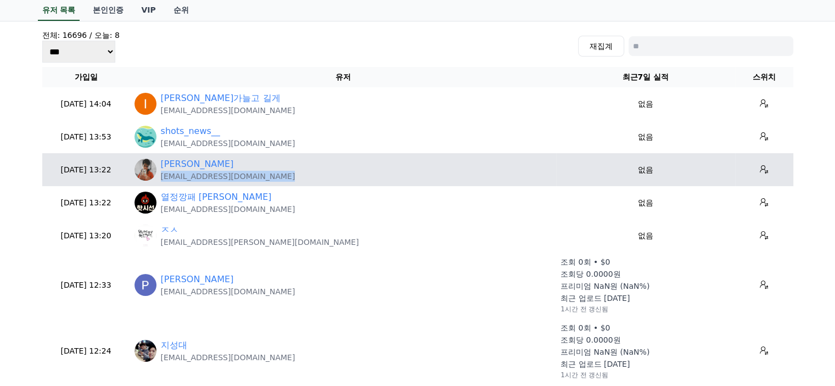
click at [182, 182] on td "Jatin jatindaiya23@gmail.com" at bounding box center [343, 169] width 427 height 33
click at [184, 180] on p "jatindaiya23@gmail.com" at bounding box center [228, 176] width 135 height 11
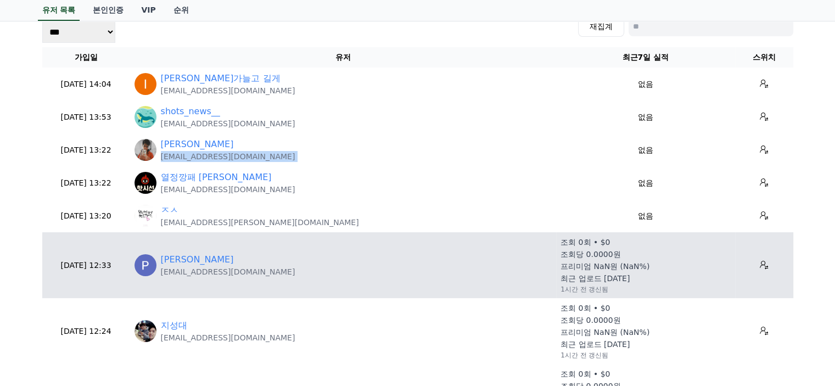
scroll to position [110, 0]
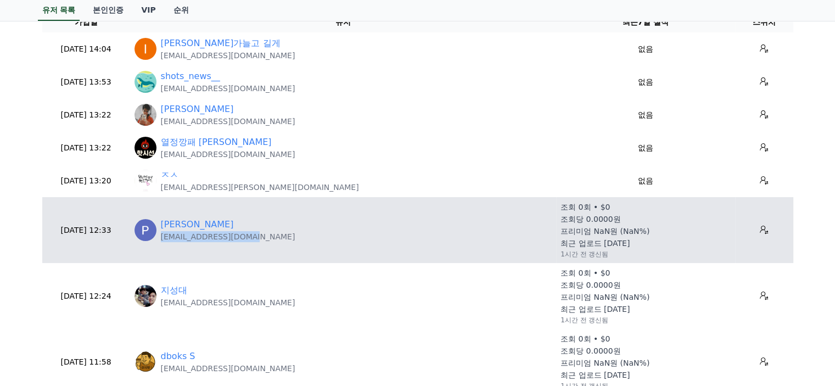
drag, startPoint x: 236, startPoint y: 239, endPoint x: 158, endPoint y: 241, distance: 77.4
click at [158, 241] on td "Pablo Ruiz pjonline138@gmail.com" at bounding box center [343, 230] width 427 height 66
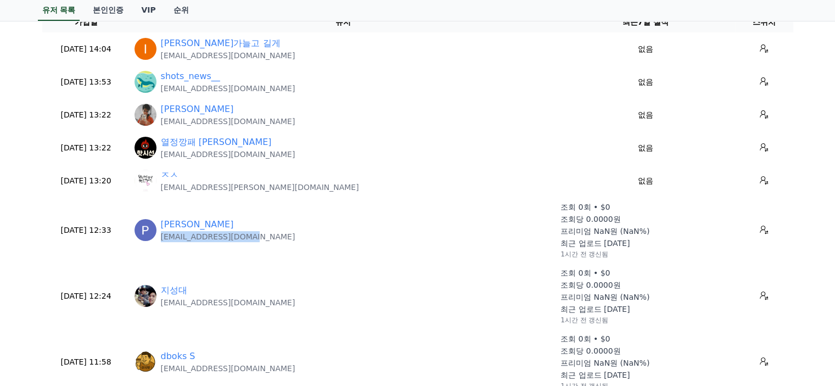
copy p "pjonline138@gmail.com"
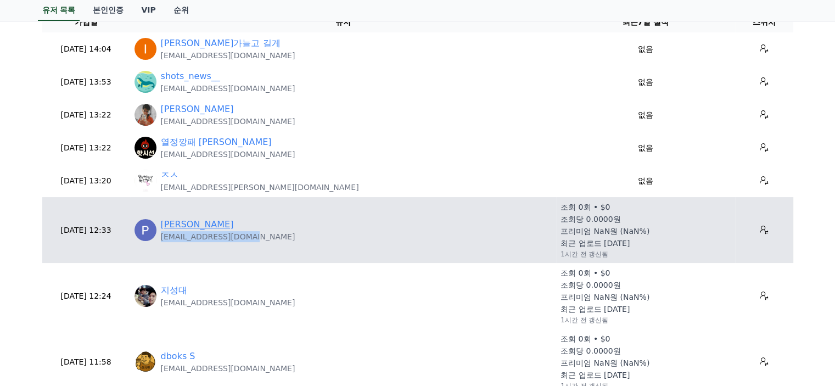
click at [186, 224] on link "Pablo Ruiz" at bounding box center [197, 224] width 73 height 13
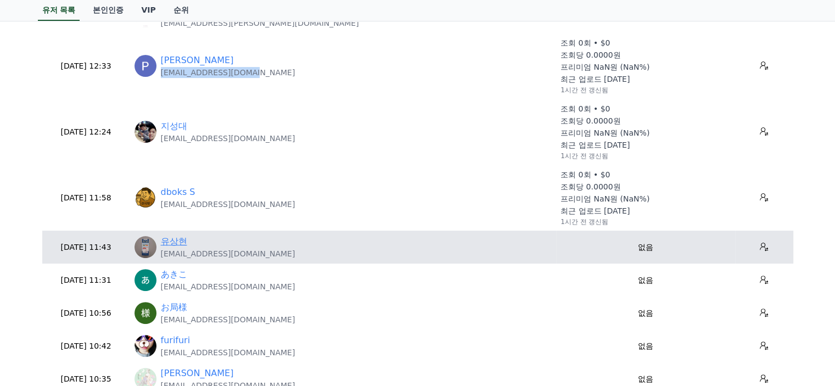
scroll to position [275, 0]
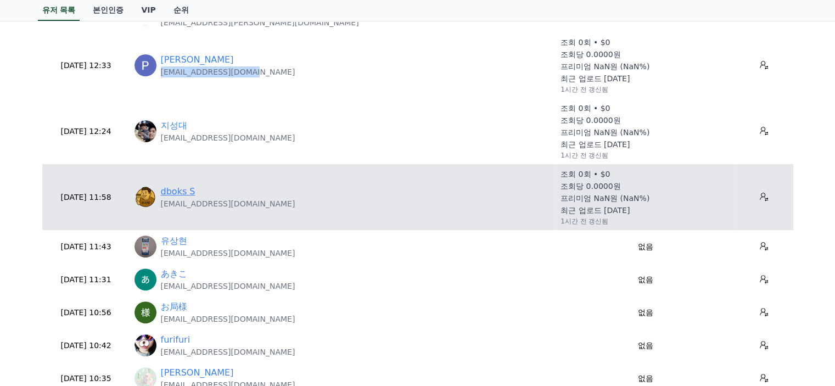
click at [183, 197] on link "dboks S" at bounding box center [178, 191] width 35 height 13
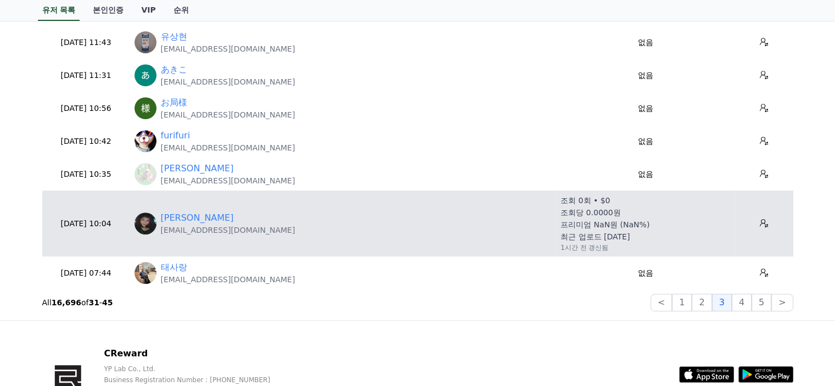
scroll to position [494, 0]
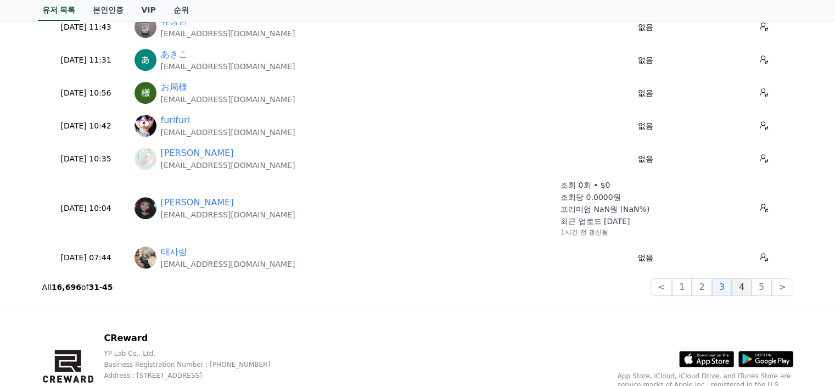
click at [752, 287] on button "4" at bounding box center [742, 287] width 20 height 18
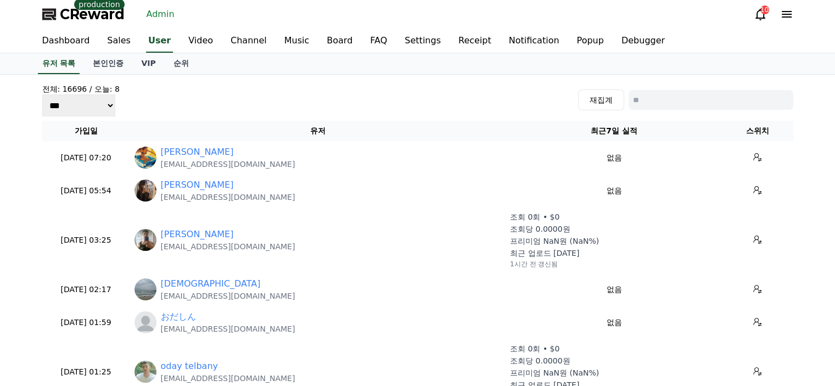
scroll to position [0, 0]
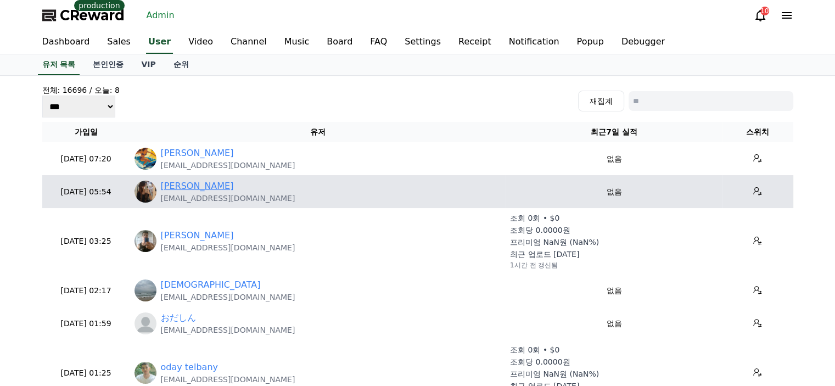
click at [215, 190] on link "Paula Takahashi" at bounding box center [197, 186] width 73 height 13
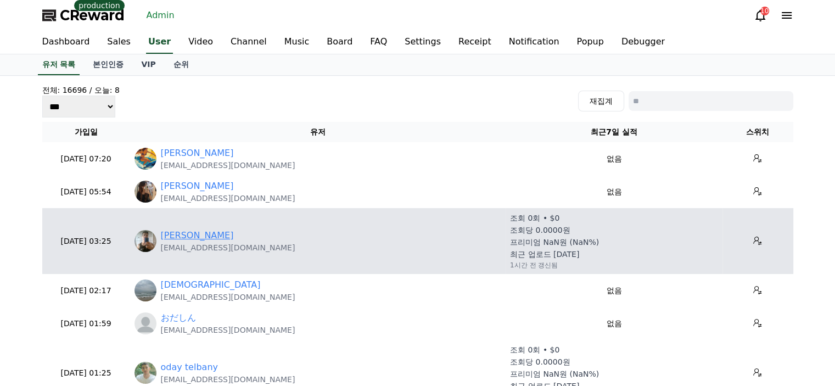
click at [186, 237] on link "A. Felipe" at bounding box center [197, 235] width 73 height 13
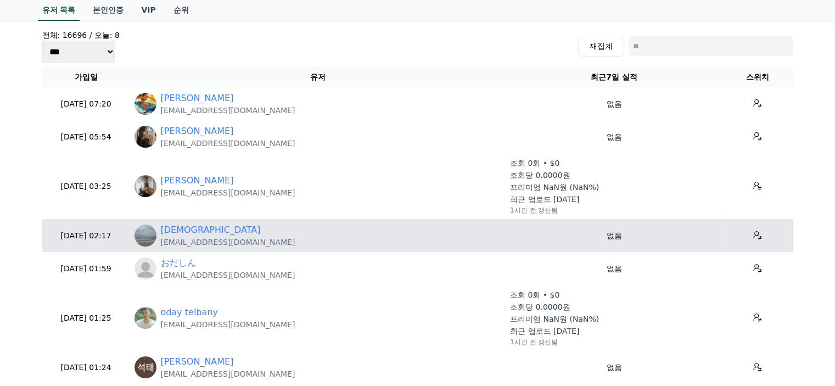
scroll to position [110, 0]
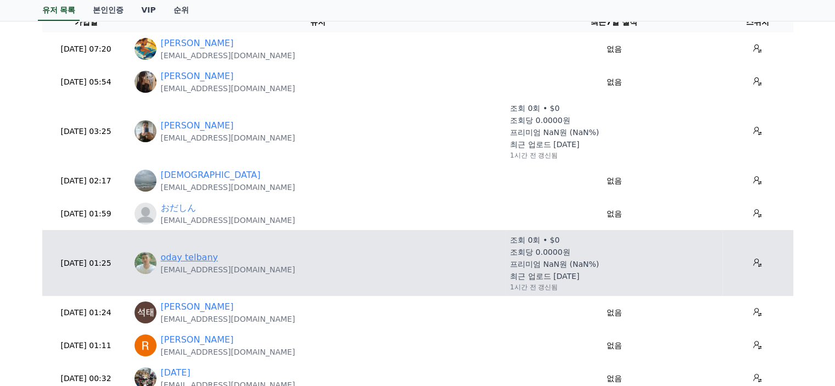
click at [194, 256] on link "oday telbany" at bounding box center [189, 257] width 57 height 13
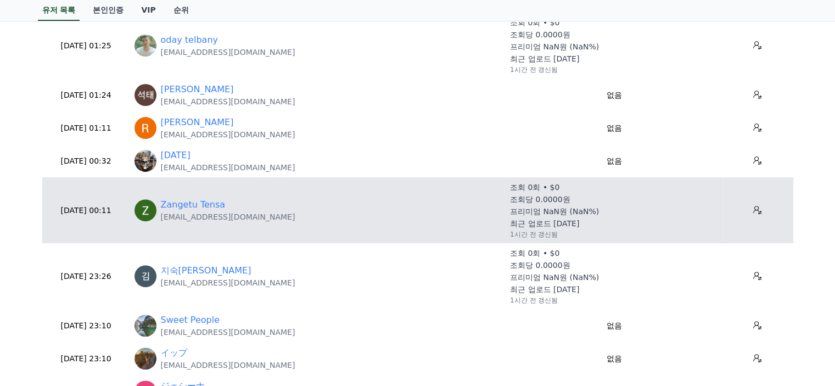
scroll to position [329, 0]
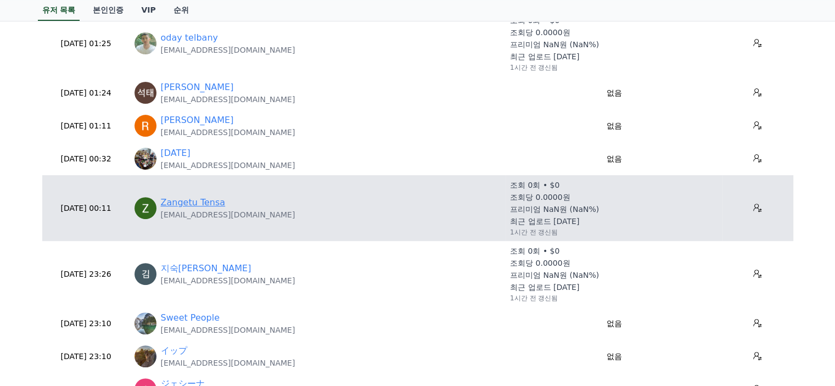
click at [198, 201] on link "Zangetu Tensa" at bounding box center [193, 202] width 65 height 13
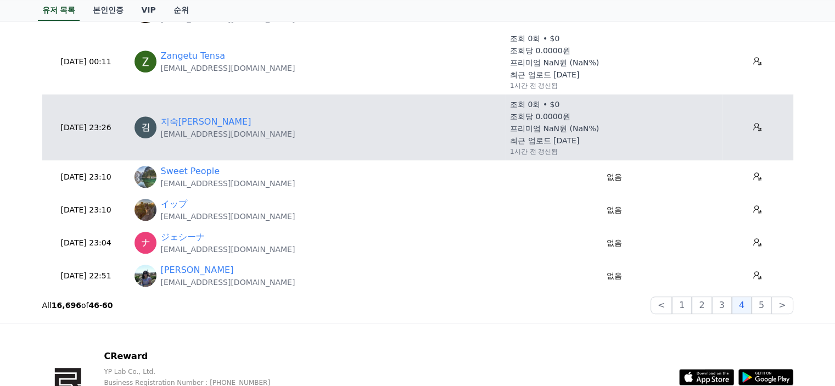
scroll to position [494, 0]
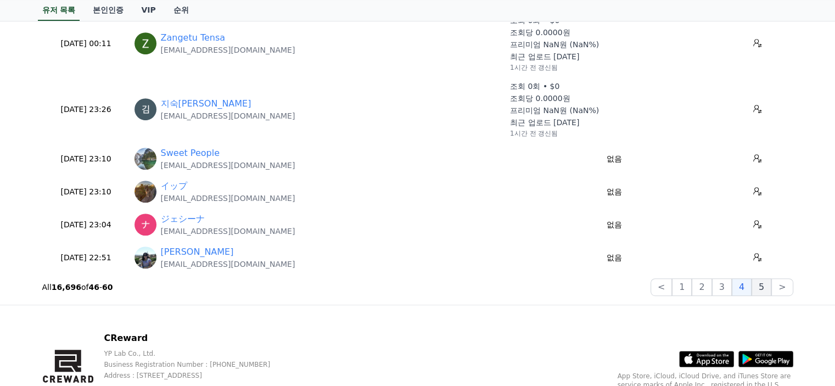
click at [763, 292] on button "5" at bounding box center [762, 287] width 20 height 18
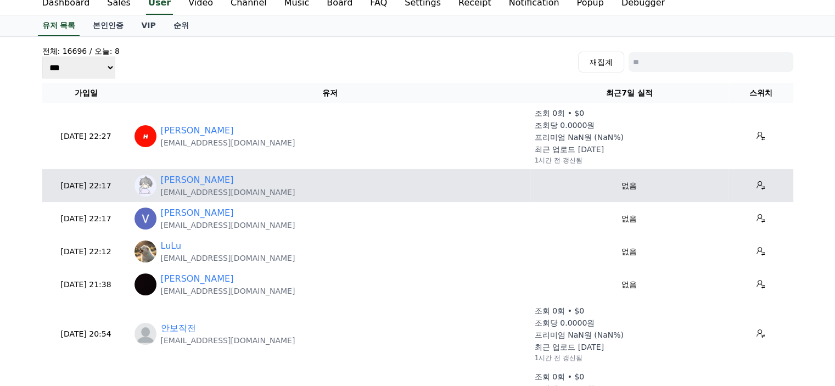
scroll to position [55, 0]
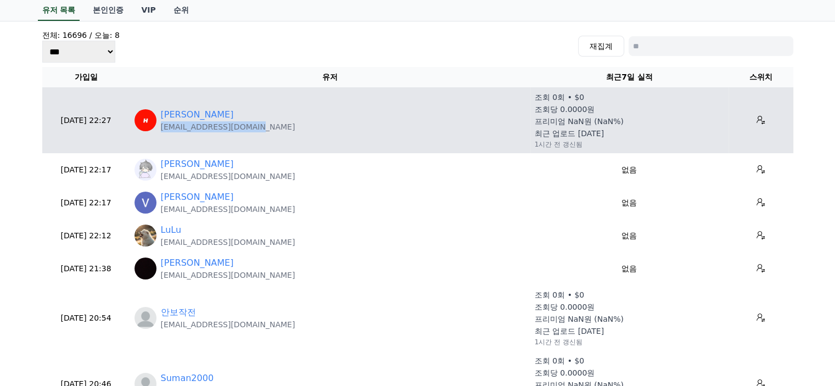
drag, startPoint x: 261, startPoint y: 126, endPoint x: 158, endPoint y: 131, distance: 102.8
click at [158, 131] on div "Hardik Maurya workforhardi@gmail.com" at bounding box center [330, 120] width 391 height 24
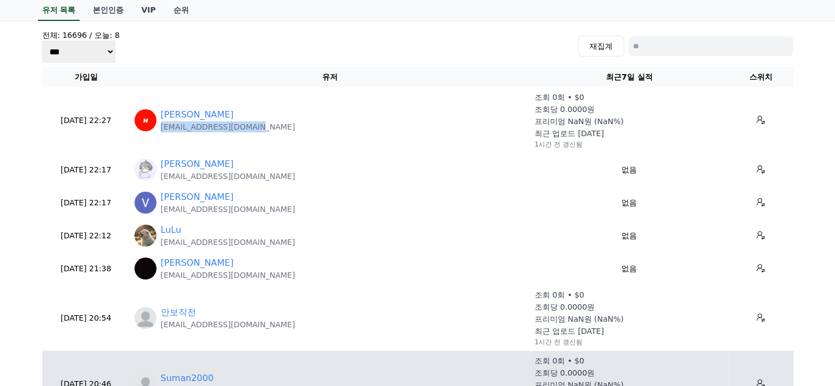
copy p "workforhardi@gmail.com"
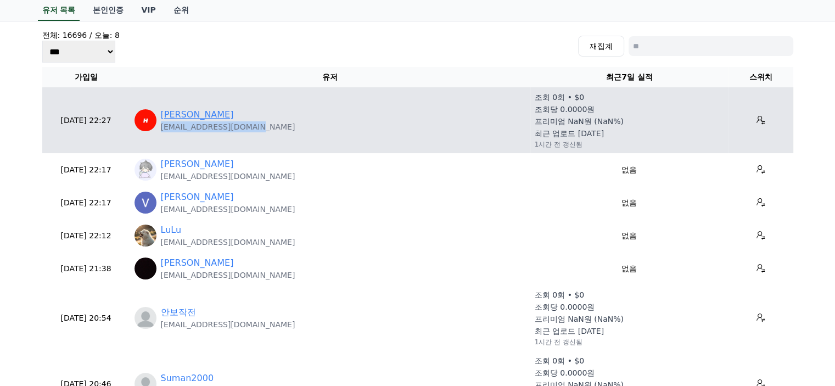
click at [206, 113] on link "Hardik Maurya" at bounding box center [197, 114] width 73 height 13
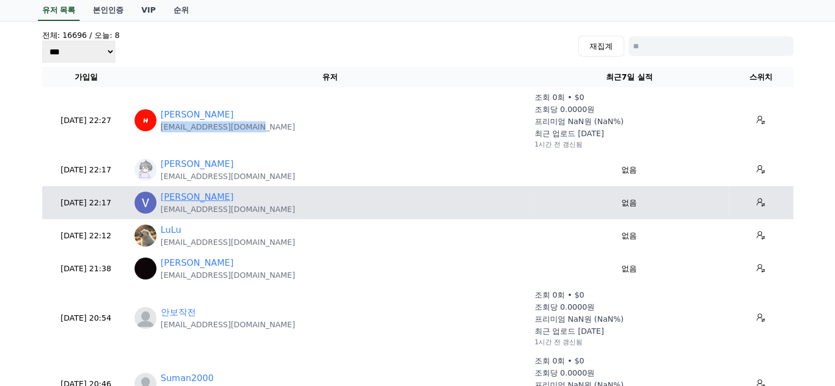
click at [220, 199] on link "Vionah Adhiambo" at bounding box center [197, 197] width 73 height 13
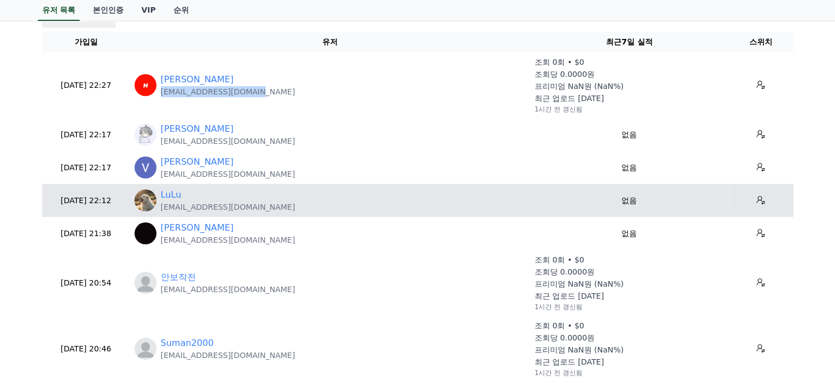
scroll to position [110, 0]
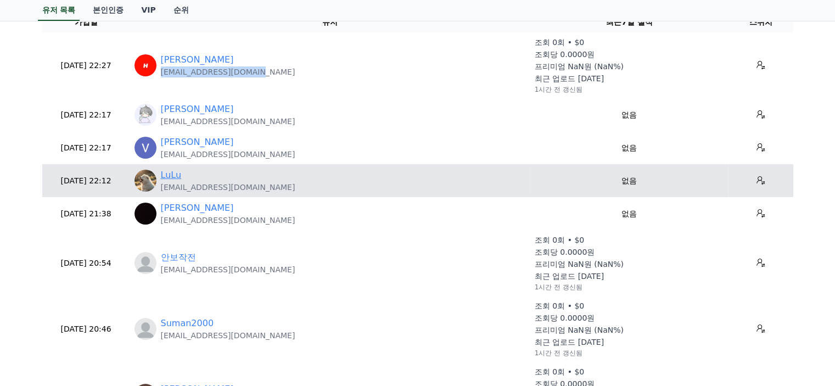
click at [169, 176] on link "LuLu" at bounding box center [171, 175] width 21 height 13
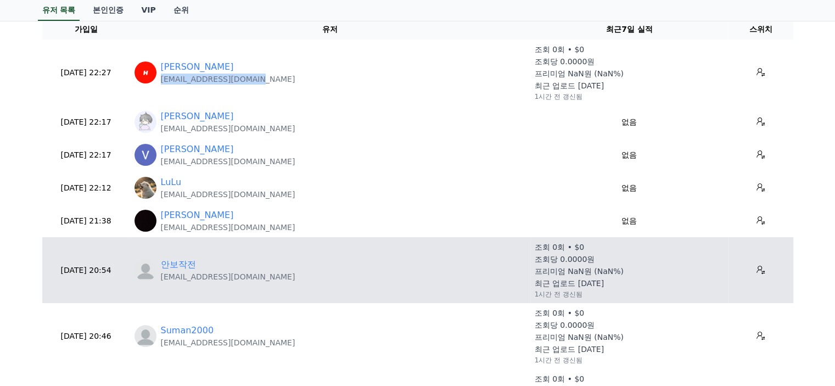
scroll to position [0, 0]
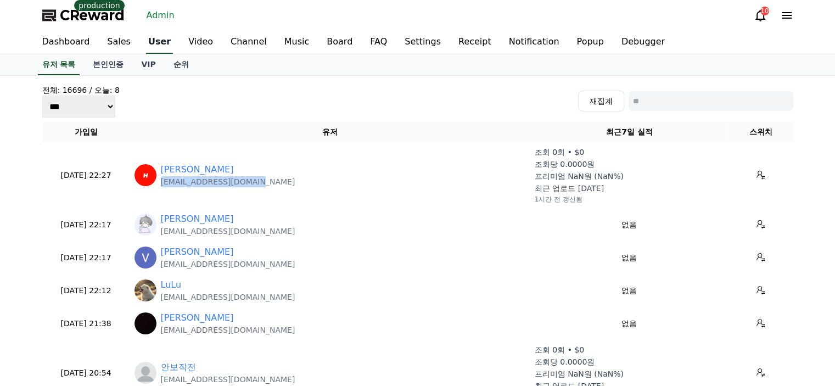
click at [147, 43] on link "User" at bounding box center [159, 42] width 27 height 23
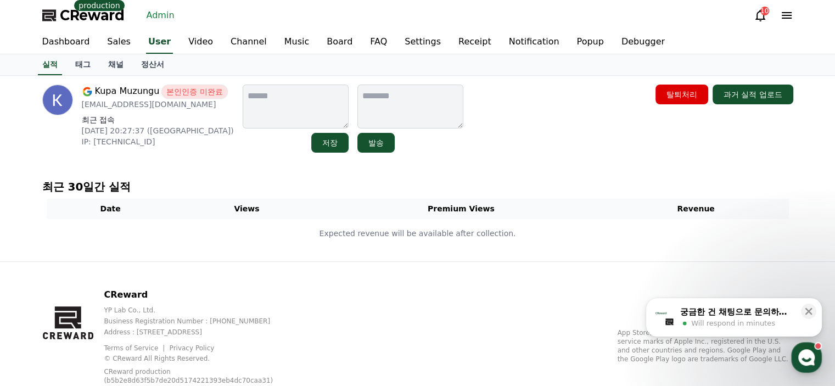
click at [123, 104] on p "[EMAIL_ADDRESS][DOMAIN_NAME]" at bounding box center [158, 104] width 152 height 11
click at [124, 104] on p "kupamuzungu9@gmail.com" at bounding box center [158, 104] width 152 height 11
copy div "kupamuzungu9@gmail.com"
click at [104, 61] on link "채널" at bounding box center [115, 64] width 33 height 21
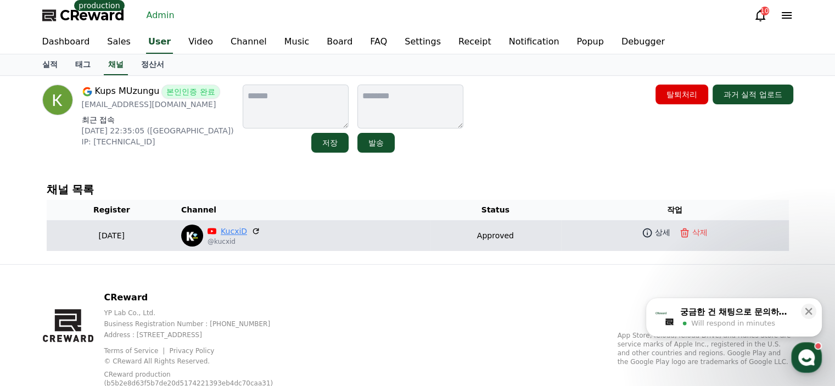
click at [247, 232] on link "KucxiD" at bounding box center [234, 232] width 26 height 12
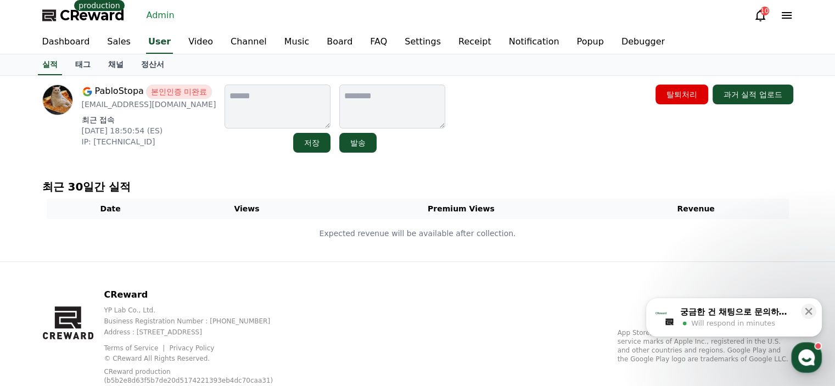
click at [146, 107] on p "[EMAIL_ADDRESS][DOMAIN_NAME]" at bounding box center [149, 104] width 135 height 11
copy div "rincondepol@gmail.com"
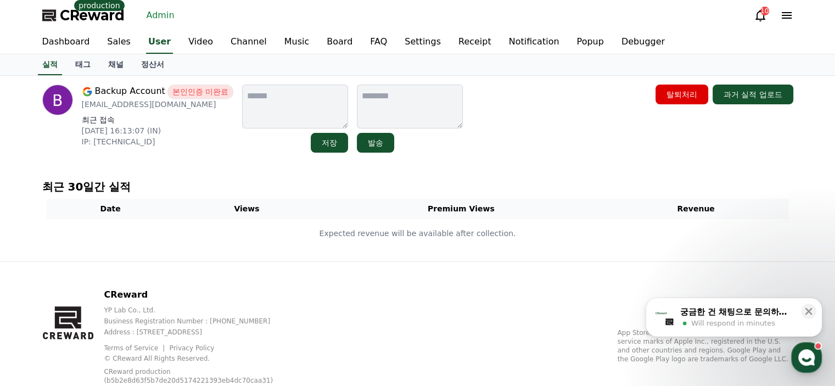
click at [158, 103] on p "[EMAIL_ADDRESS][DOMAIN_NAME]" at bounding box center [158, 104] width 152 height 11
copy div "[EMAIL_ADDRESS][DOMAIN_NAME]"
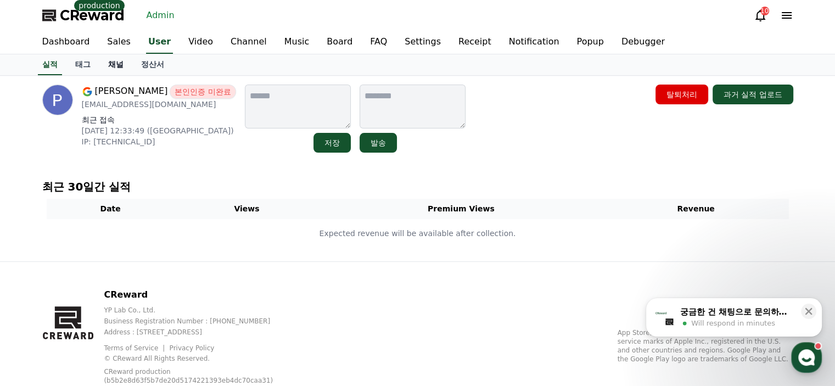
click at [116, 60] on link "채널" at bounding box center [115, 64] width 33 height 21
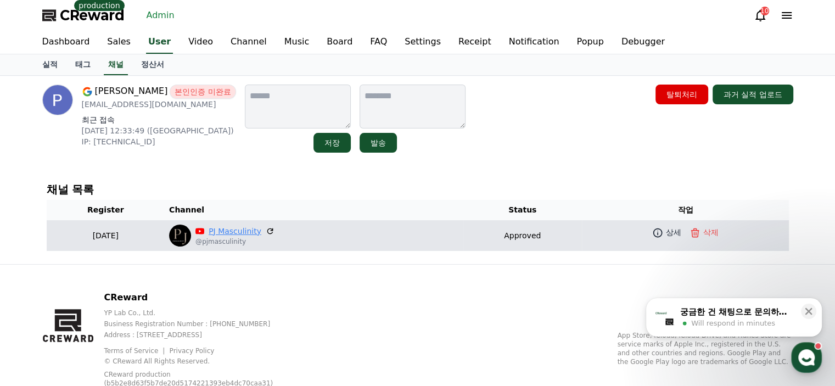
click at [243, 233] on link "PJ Masculinity" at bounding box center [235, 232] width 53 height 12
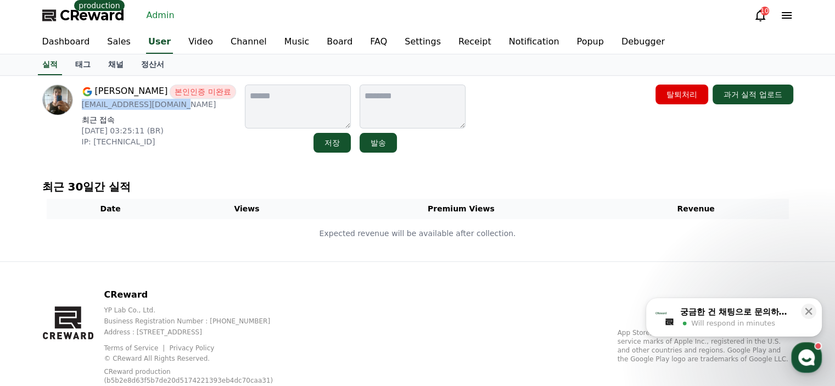
drag, startPoint x: 167, startPoint y: 105, endPoint x: 80, endPoint y: 107, distance: 86.8
click at [80, 107] on div "[PERSON_NAME] 본인인증 미완료 [EMAIL_ADDRESS][DOMAIN_NAME] 최근 접속 [DATE] 03:25:11 (BR) …" at bounding box center [139, 119] width 194 height 68
copy p "[EMAIL_ADDRESS][DOMAIN_NAME]"
click at [126, 71] on link "채널" at bounding box center [115, 64] width 33 height 21
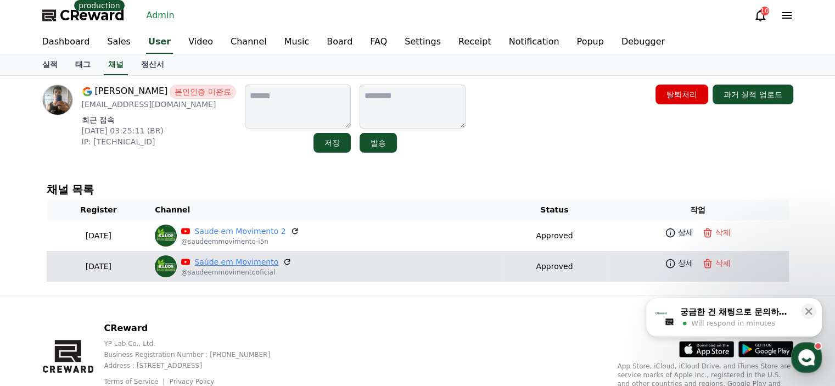
click at [251, 263] on link "Saúde em Movimento" at bounding box center [236, 262] width 84 height 12
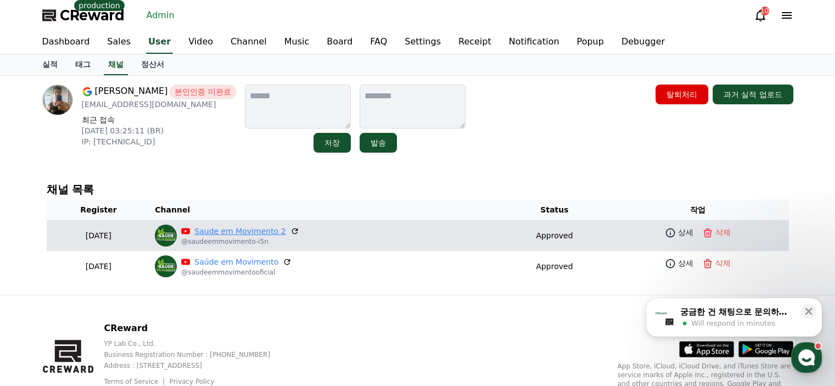
click at [258, 230] on link "Saude em Movimento 2" at bounding box center [239, 232] width 91 height 12
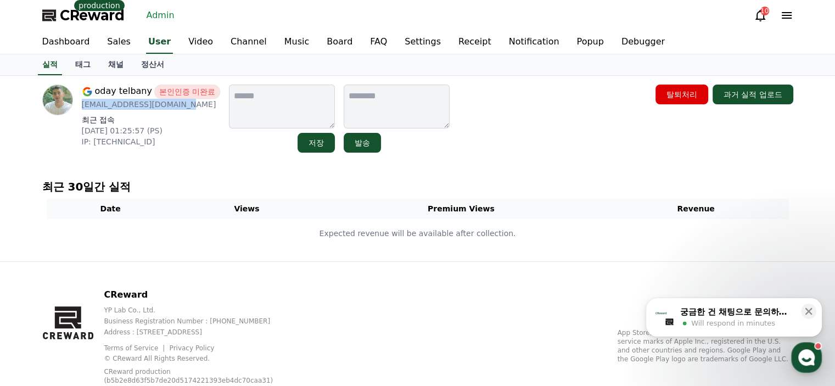
drag, startPoint x: 187, startPoint y: 107, endPoint x: 81, endPoint y: 108, distance: 105.4
click at [82, 108] on p "[EMAIL_ADDRESS][DOMAIN_NAME]" at bounding box center [151, 104] width 139 height 11
copy p "[EMAIL_ADDRESS][DOMAIN_NAME]"
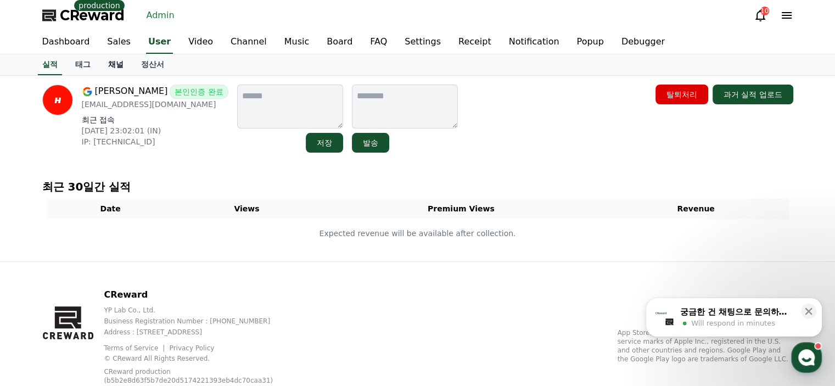
click at [112, 62] on link "채널" at bounding box center [115, 64] width 33 height 21
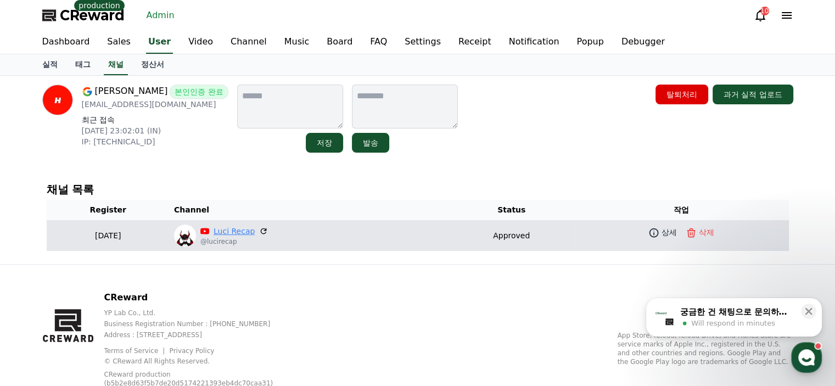
click at [238, 228] on link "Luci Recap" at bounding box center [234, 232] width 41 height 12
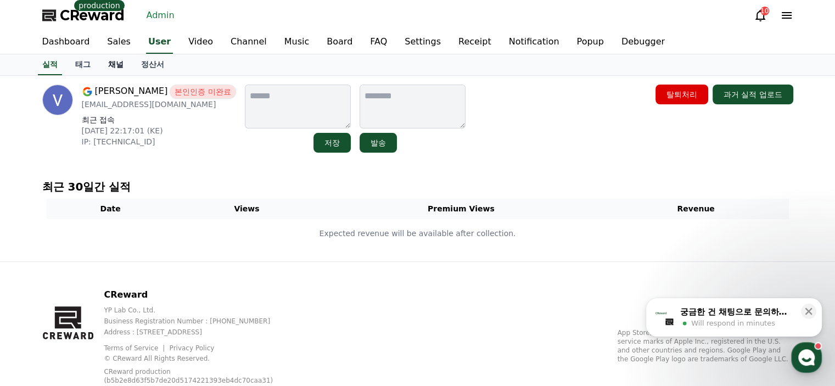
click at [116, 71] on link "채널" at bounding box center [115, 64] width 33 height 21
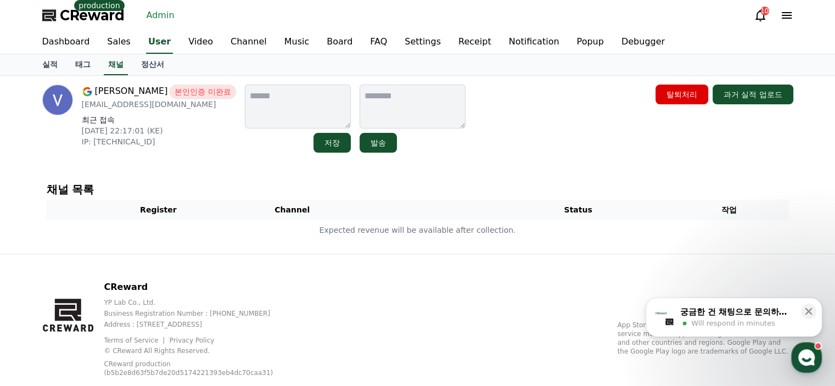
click at [174, 105] on p "[EMAIL_ADDRESS][DOMAIN_NAME]" at bounding box center [159, 104] width 154 height 11
copy div "[EMAIL_ADDRESS][DOMAIN_NAME]"
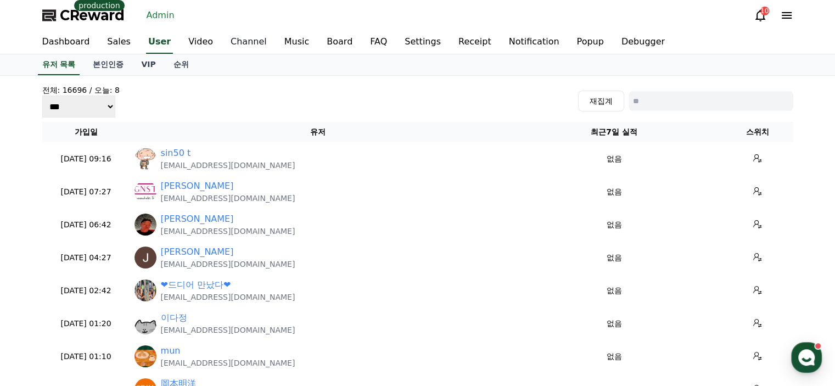
click at [242, 44] on link "Channel" at bounding box center [249, 42] width 54 height 23
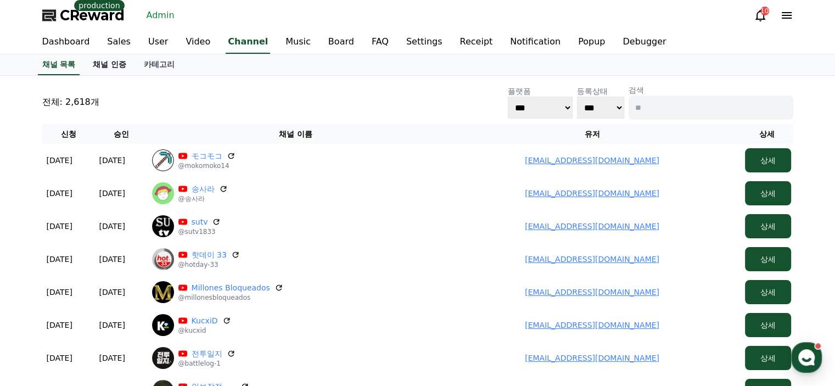
click at [103, 69] on link "채널 인증" at bounding box center [109, 64] width 51 height 21
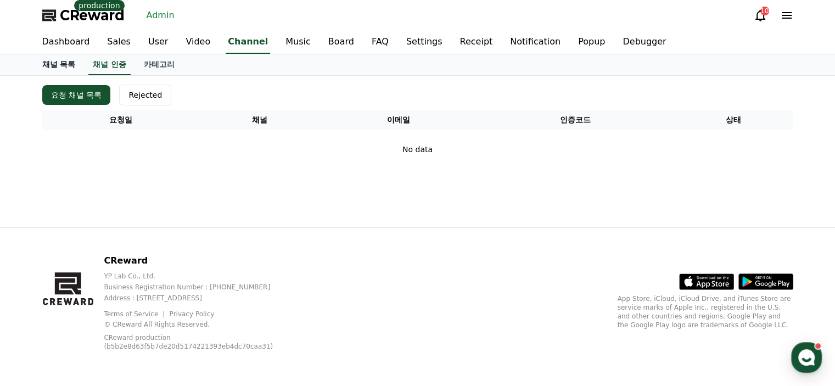
click at [72, 70] on link "채널 목록" at bounding box center [58, 64] width 51 height 21
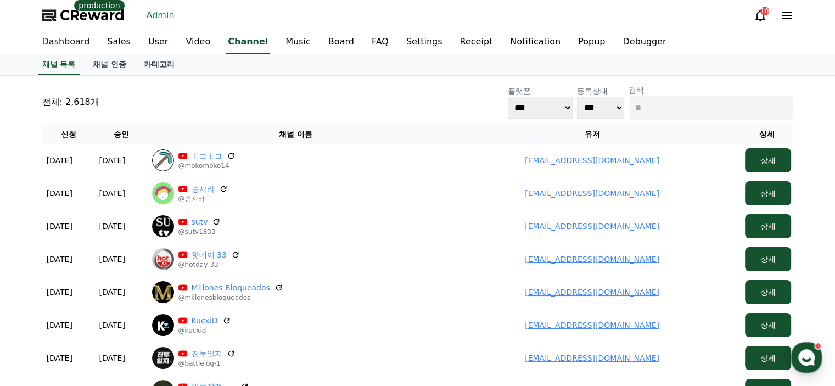
click at [64, 48] on link "Dashboard" at bounding box center [65, 42] width 65 height 23
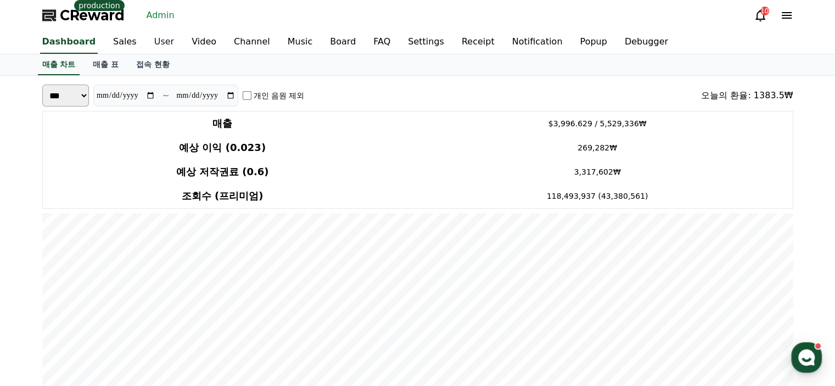
click at [145, 39] on link "User" at bounding box center [163, 42] width 37 height 23
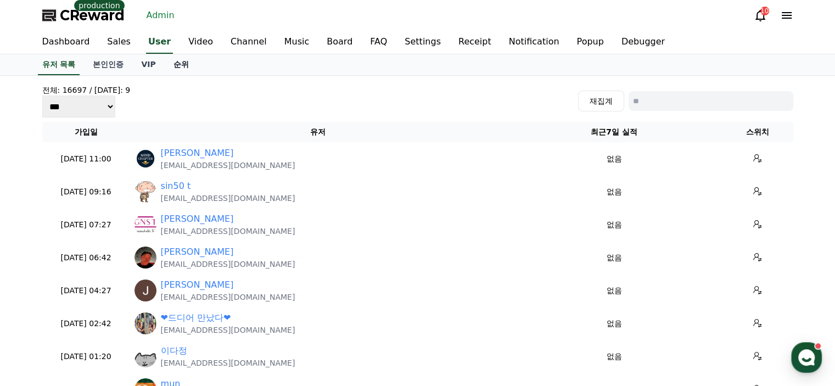
click at [193, 64] on link "순위" at bounding box center [181, 64] width 33 height 21
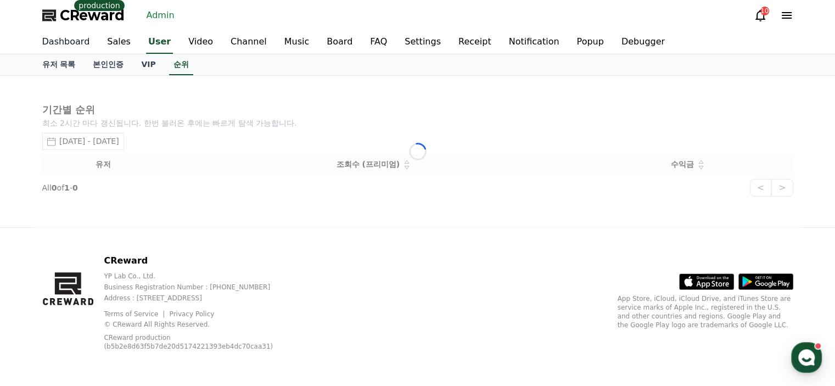
click at [72, 39] on link "Dashboard" at bounding box center [65, 42] width 65 height 23
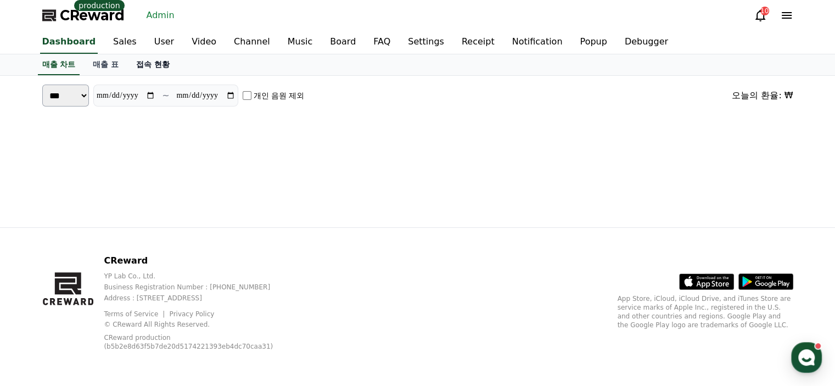
click at [153, 64] on link "접속 현황" at bounding box center [152, 64] width 51 height 21
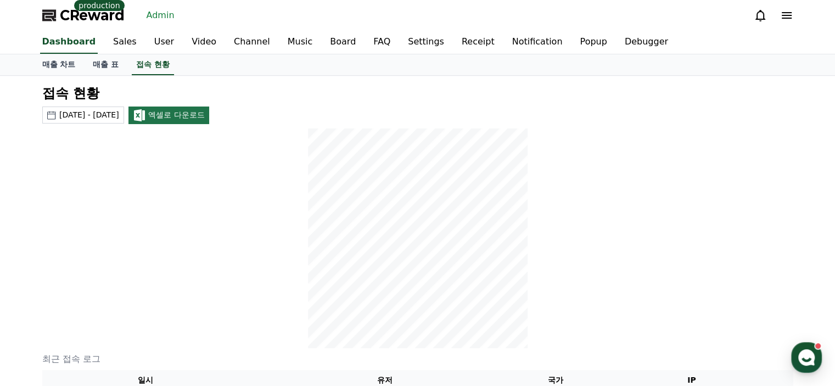
click at [213, 220] on div at bounding box center [417, 238] width 751 height 220
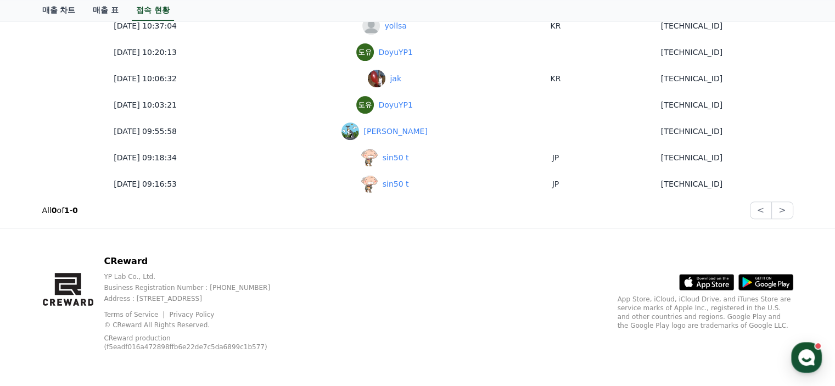
scroll to position [349, 0]
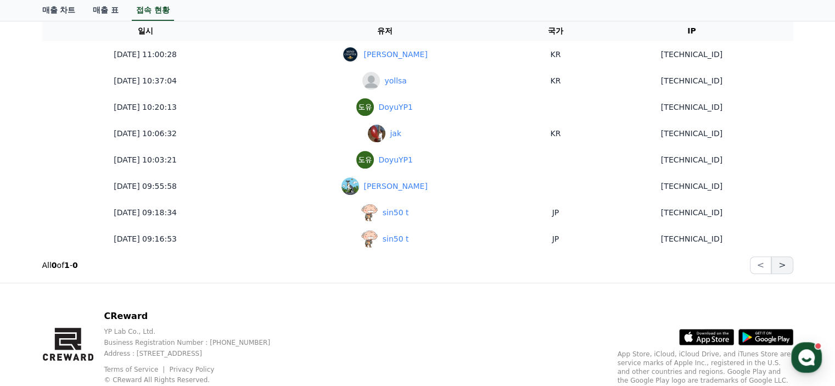
click at [786, 270] on button ">" at bounding box center [781, 265] width 21 height 18
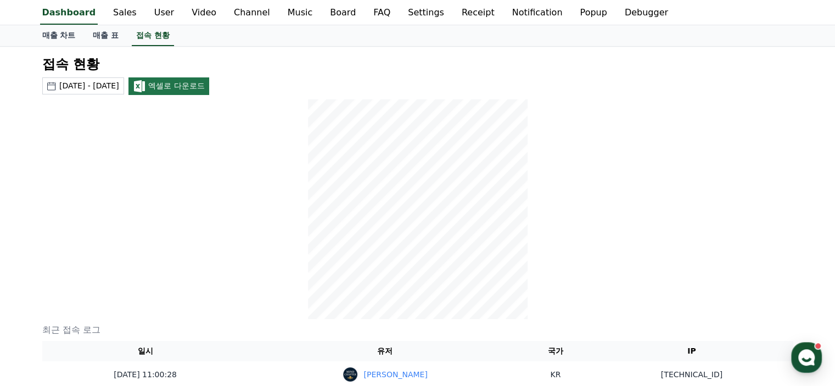
scroll to position [0, 0]
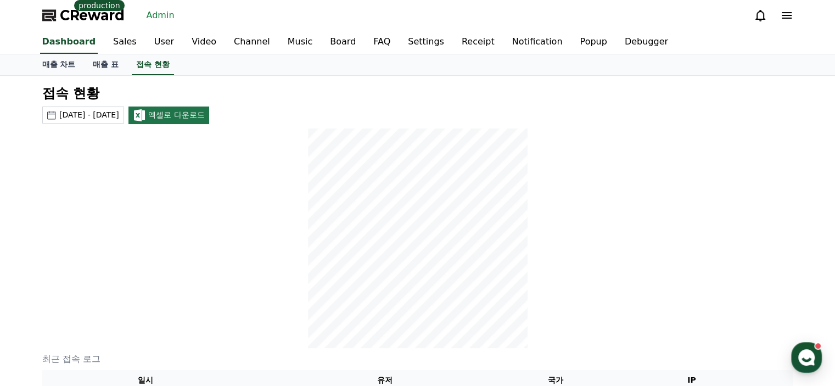
click at [790, 19] on icon at bounding box center [786, 15] width 13 height 13
click at [791, 8] on div at bounding box center [774, 16] width 40 height 18
click at [781, 21] on icon at bounding box center [786, 15] width 13 height 13
click at [785, 17] on icon at bounding box center [786, 15] width 13 height 13
click at [68, 13] on span "CReward" at bounding box center [92, 16] width 65 height 18
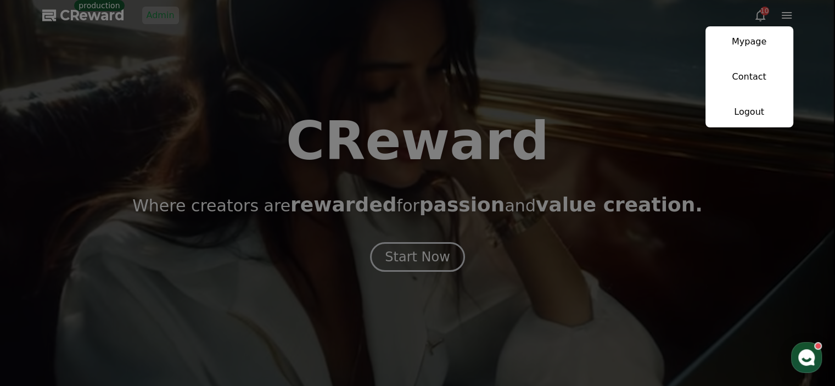
click at [422, 257] on button "close" at bounding box center [417, 193] width 835 height 386
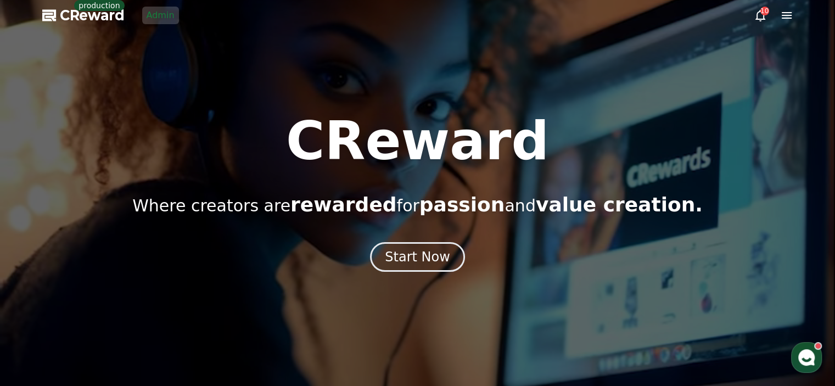
click at [782, 12] on icon at bounding box center [786, 15] width 13 height 13
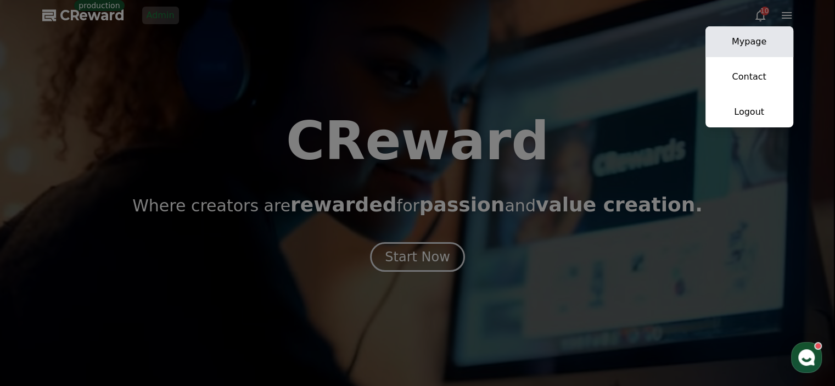
click at [770, 36] on link "Mypage" at bounding box center [750, 41] width 88 height 31
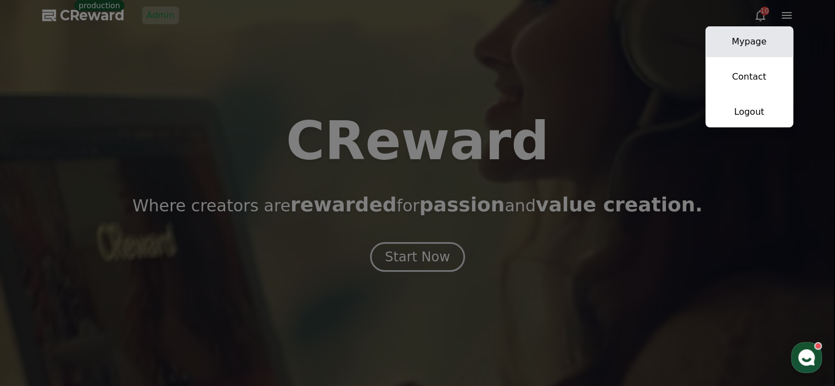
select select "**********"
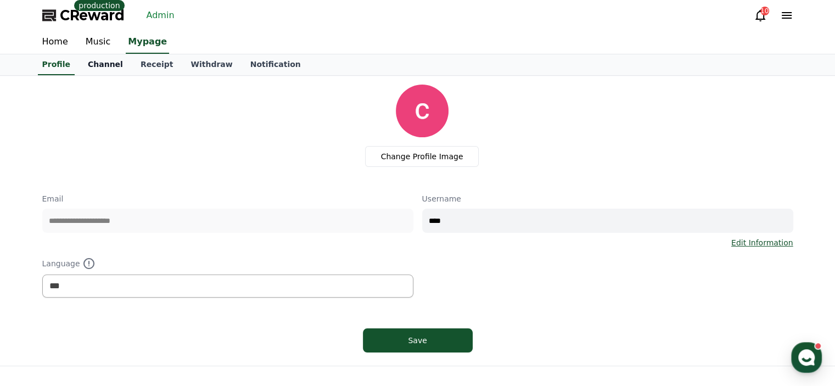
click at [99, 65] on link "Channel" at bounding box center [105, 64] width 53 height 21
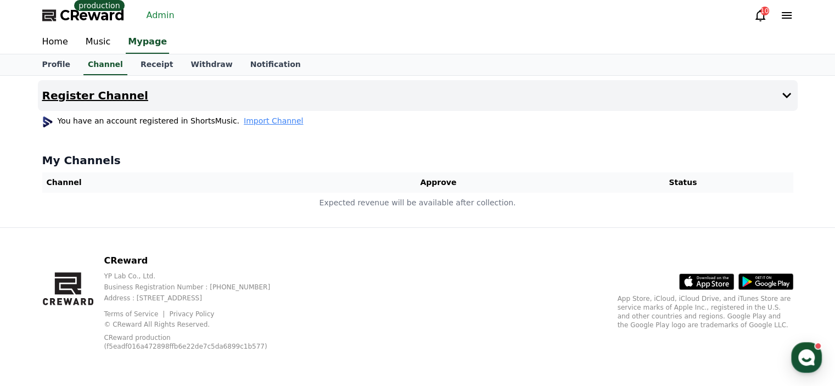
click at [303, 98] on button "Register Channel" at bounding box center [418, 95] width 760 height 31
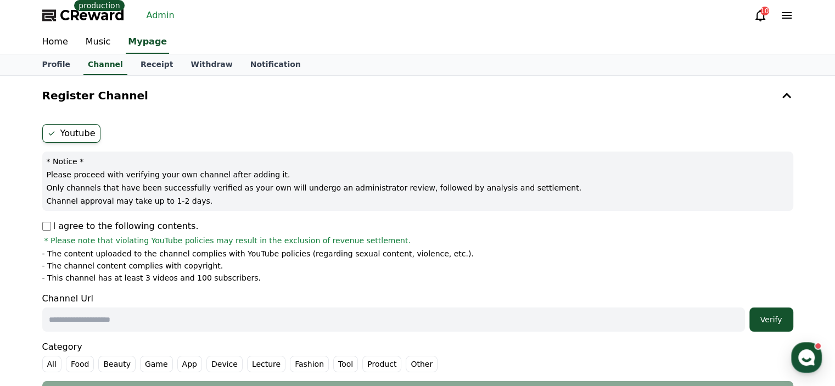
click at [790, 15] on icon at bounding box center [787, 15] width 10 height 7
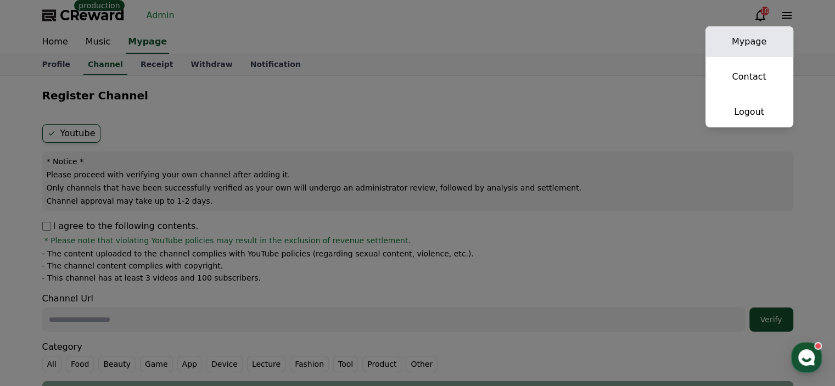
click at [763, 37] on link "Mypage" at bounding box center [750, 41] width 88 height 31
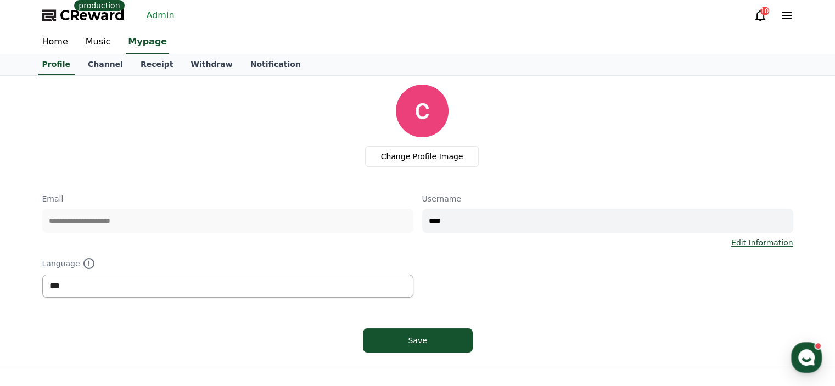
click at [237, 290] on select "*** ******* ***" at bounding box center [227, 286] width 371 height 23
select select "**********"
click at [42, 275] on select "*** ******* ***" at bounding box center [227, 286] width 371 height 23
click at [432, 340] on div "Save" at bounding box center [418, 340] width 66 height 11
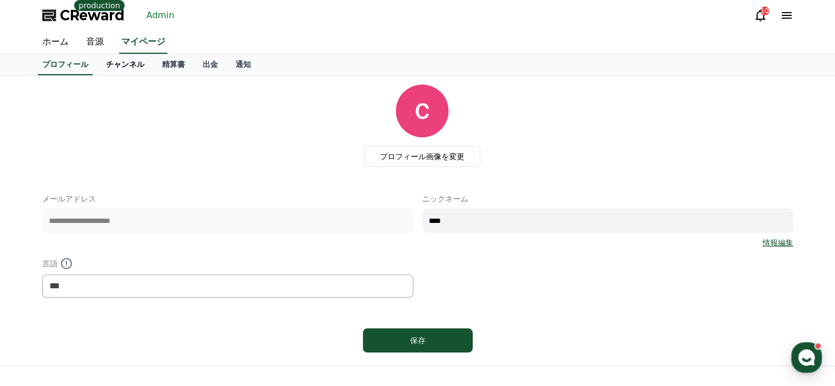
click at [121, 61] on link "チャンネル" at bounding box center [125, 64] width 56 height 21
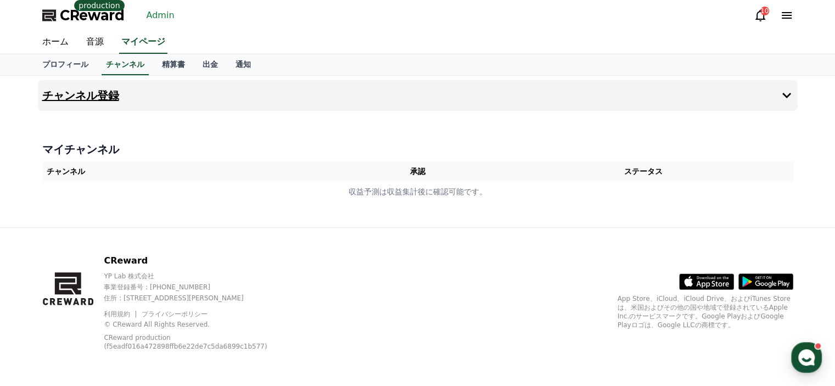
click at [182, 98] on button "チャンネル登録" at bounding box center [418, 95] width 760 height 31
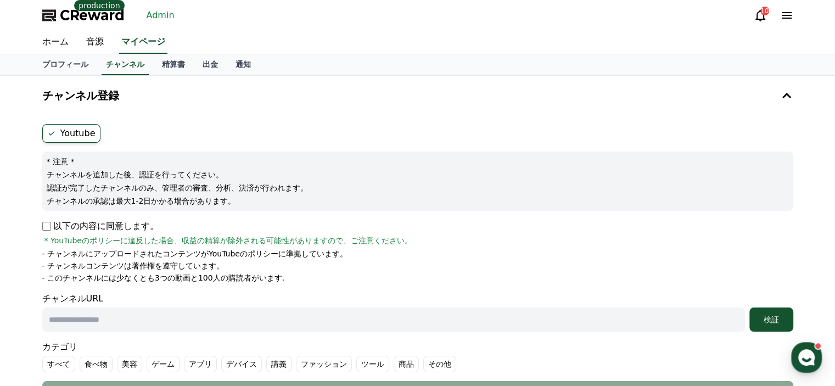
click at [786, 15] on icon at bounding box center [787, 15] width 10 height 7
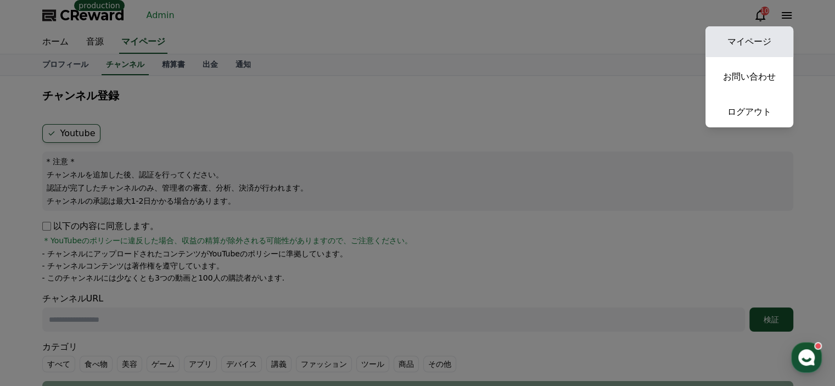
click at [780, 43] on link "マイページ" at bounding box center [750, 41] width 88 height 31
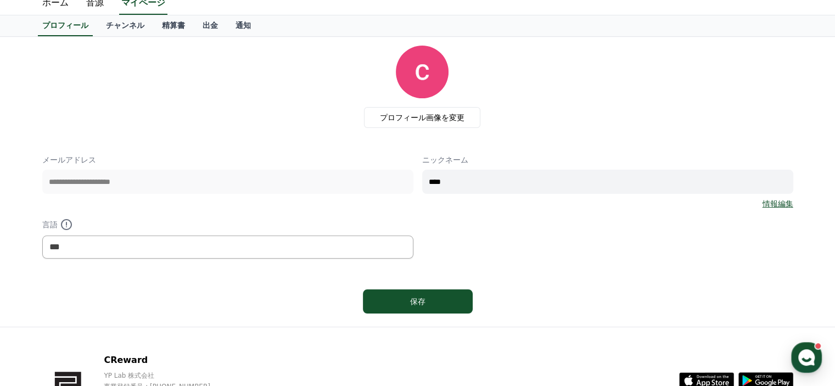
scroll to position [110, 0]
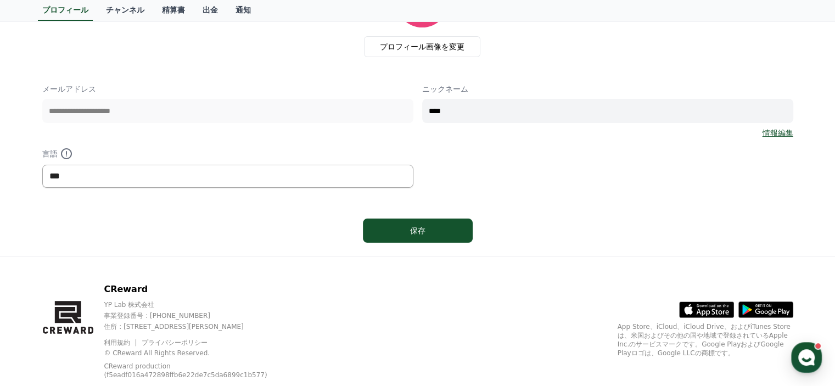
click at [240, 181] on select "*** ******* ***" at bounding box center [227, 176] width 371 height 23
select select "**********"
click at [42, 165] on select "*** ******* ***" at bounding box center [227, 176] width 371 height 23
click at [377, 227] on button "保存" at bounding box center [418, 231] width 110 height 24
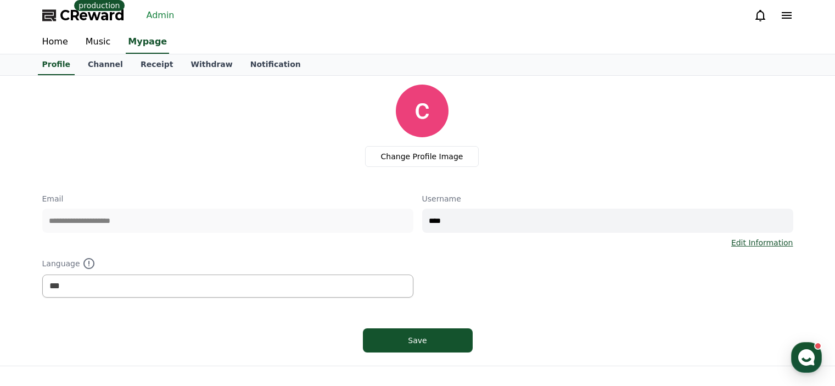
select select "**********"
click at [154, 14] on link "Admin" at bounding box center [160, 16] width 37 height 18
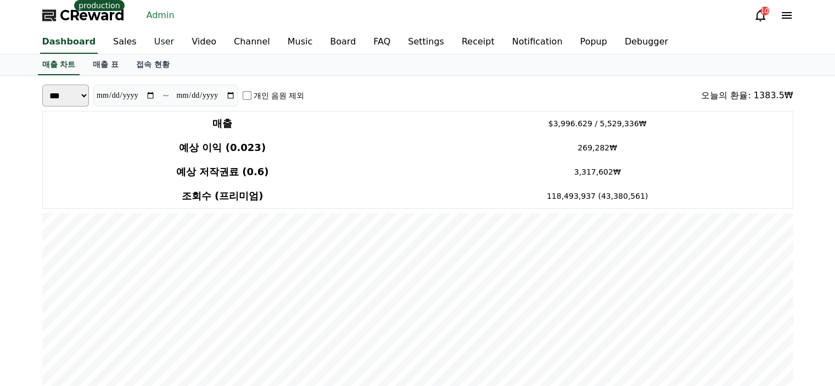
click at [145, 43] on link "User" at bounding box center [163, 42] width 37 height 23
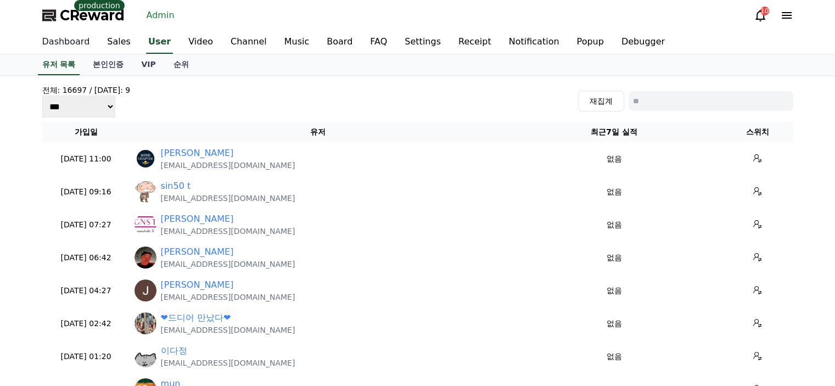
click at [75, 43] on link "Dashboard" at bounding box center [65, 42] width 65 height 23
